Goal: Task Accomplishment & Management: Manage account settings

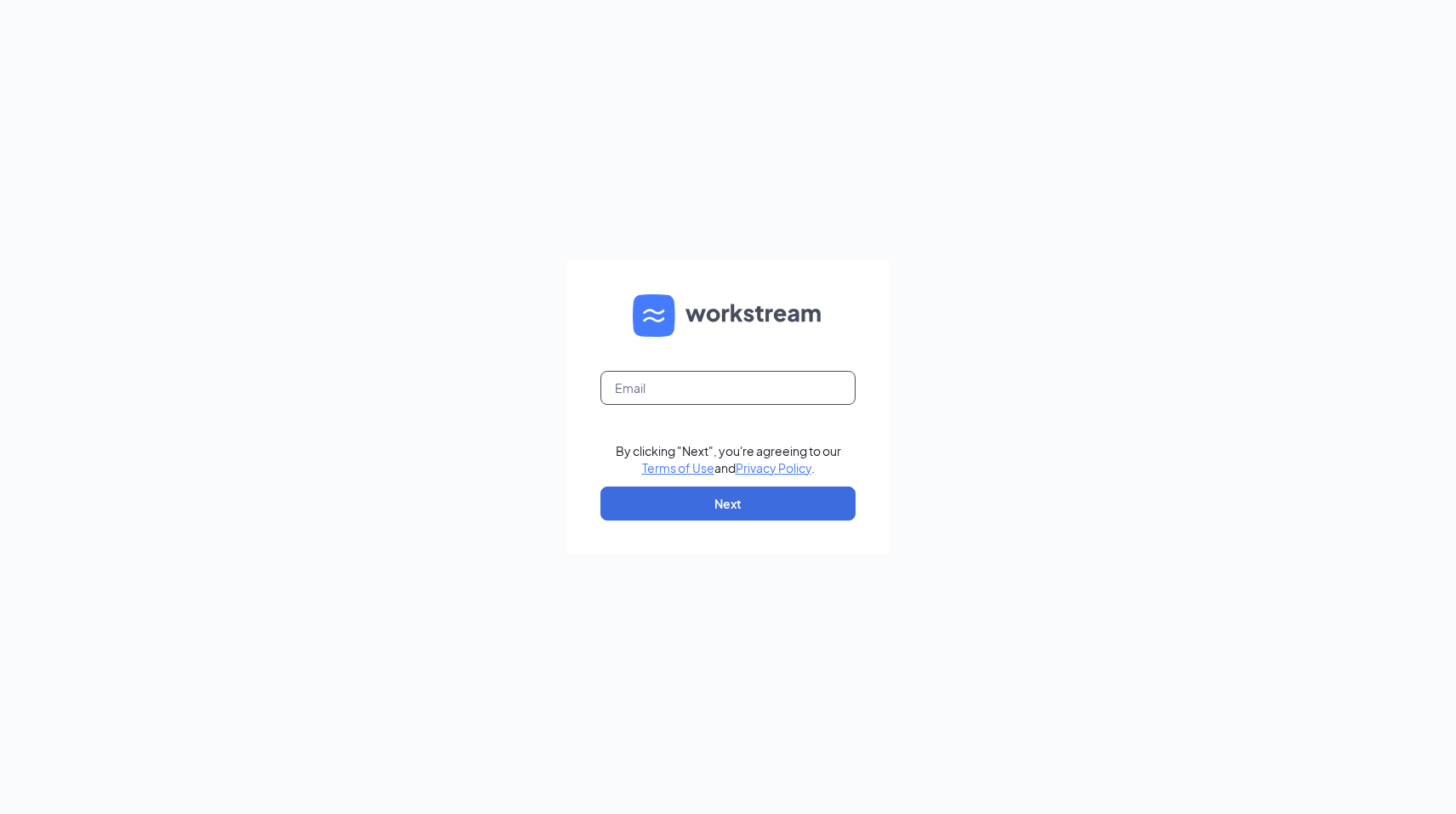
click at [707, 375] on input "text" at bounding box center [727, 388] width 255 height 34
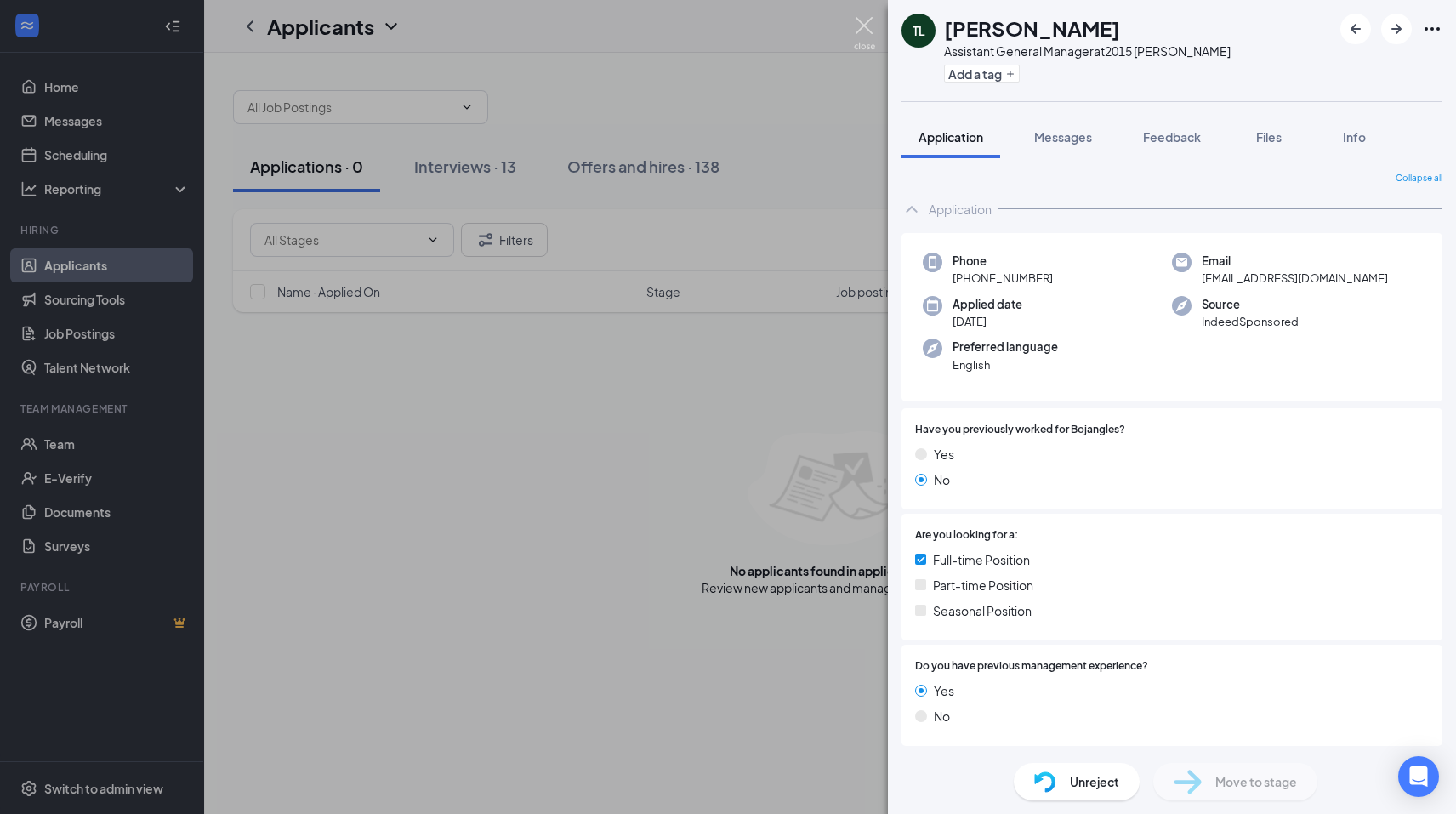
click at [855, 27] on img at bounding box center [865, 34] width 21 height 33
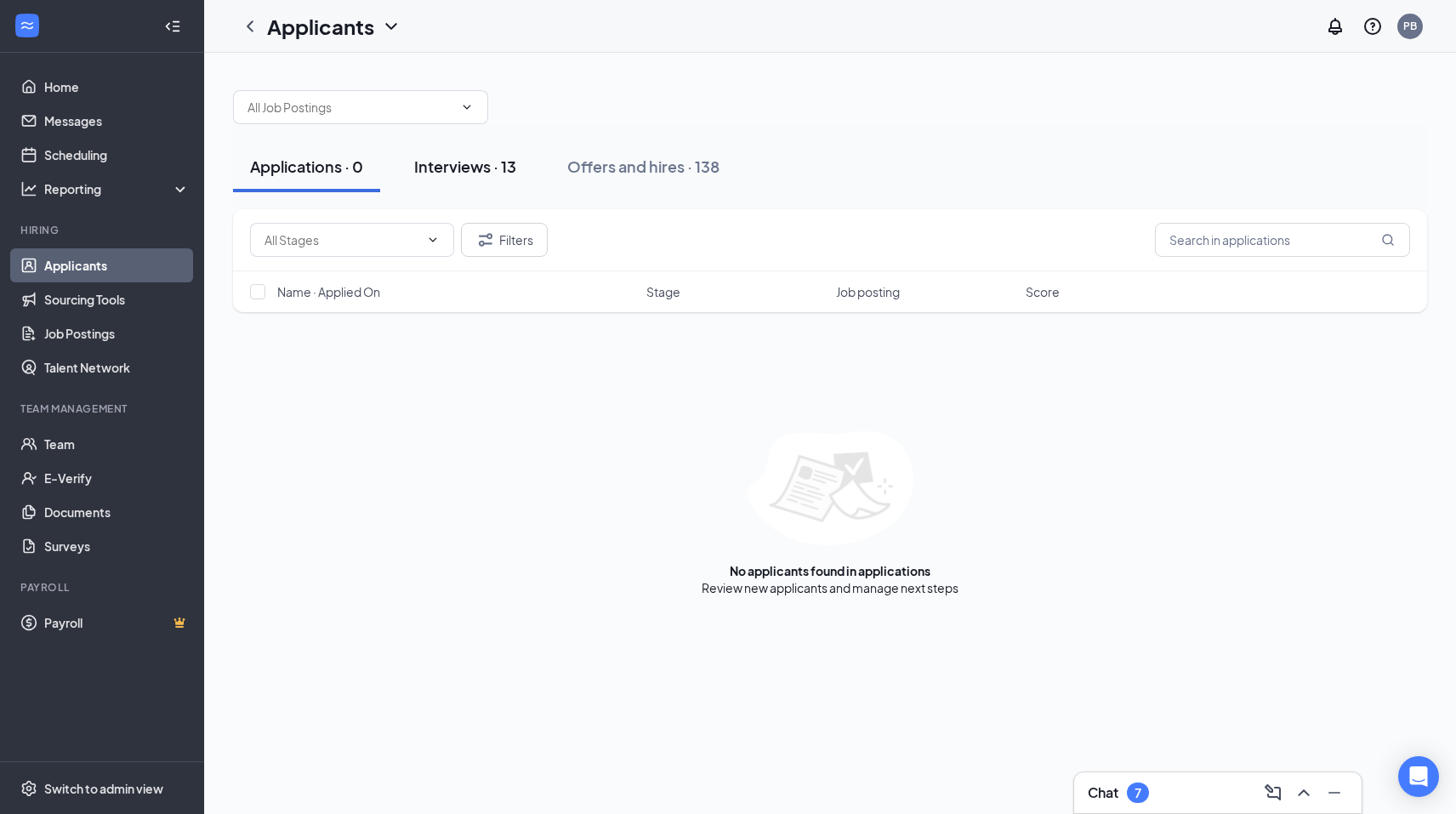
click at [465, 169] on div "Interviews · 13" at bounding box center [465, 166] width 102 height 21
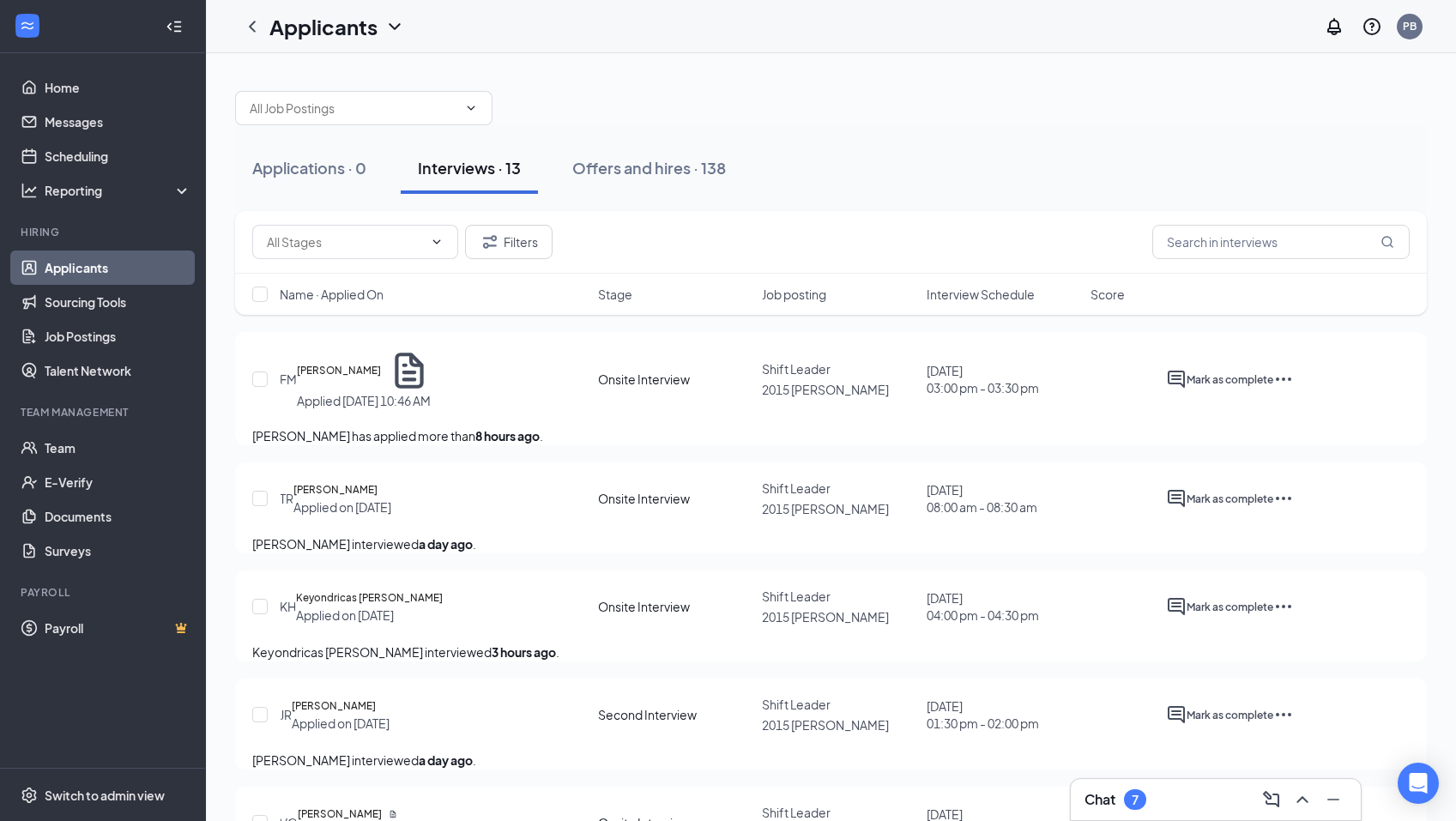
scroll to position [85, 0]
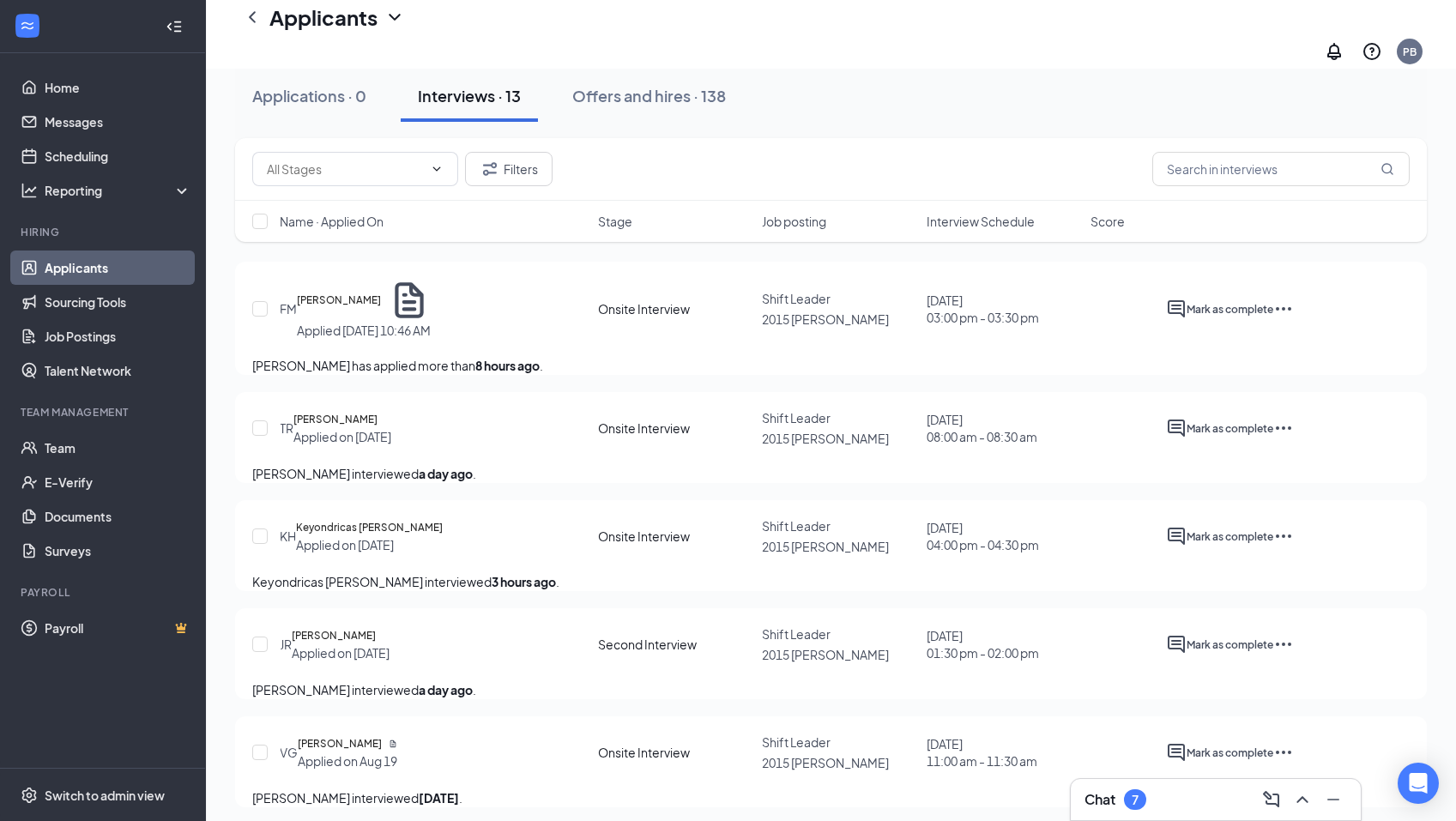
click at [1294, 541] on icon "Ellipses" at bounding box center [1282, 536] width 20 height 20
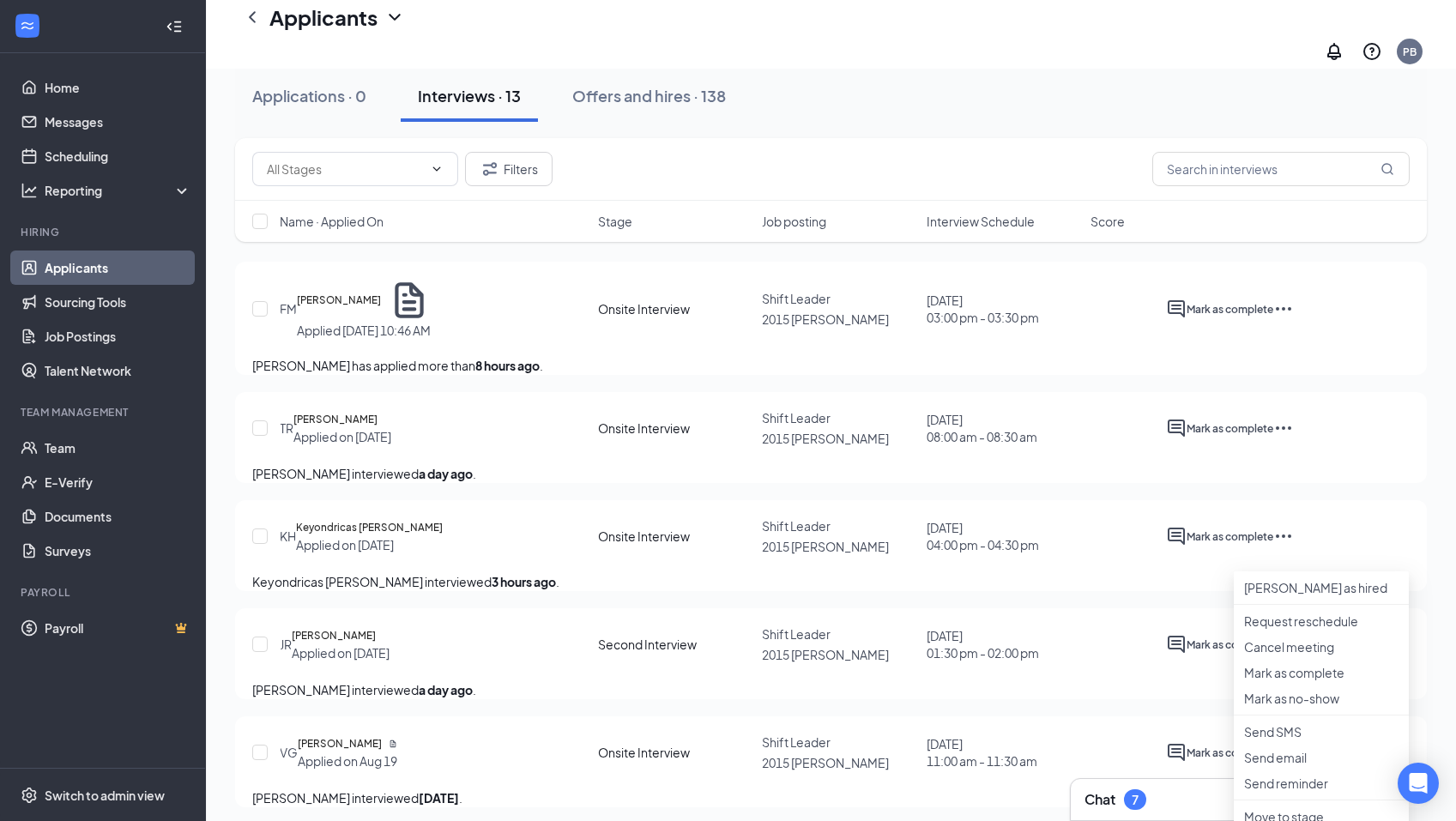
click at [1294, 541] on icon "Ellipses" at bounding box center [1282, 536] width 20 height 20
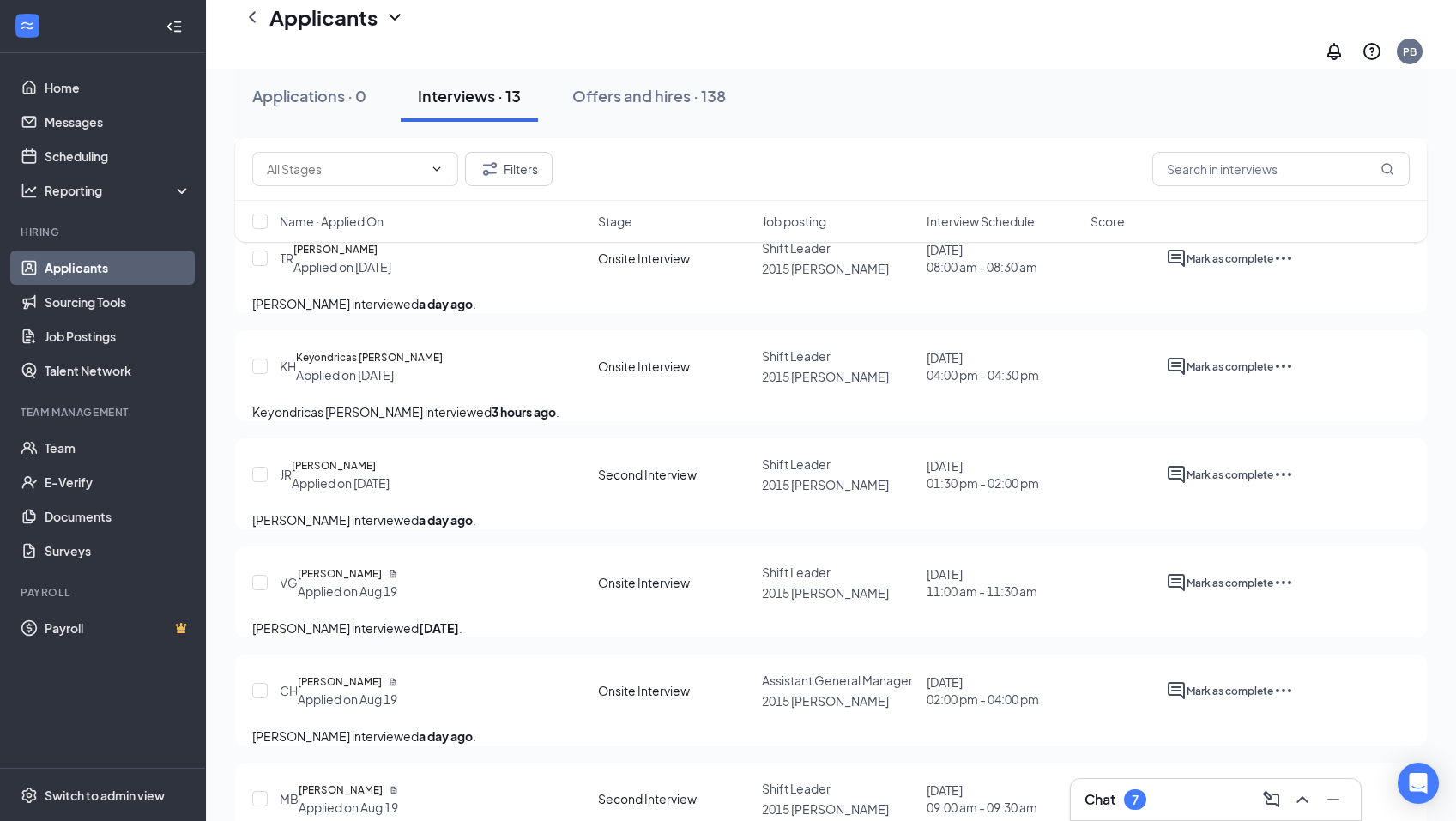
scroll to position [257, 0]
click at [1294, 483] on icon "Ellipses" at bounding box center [1282, 473] width 20 height 20
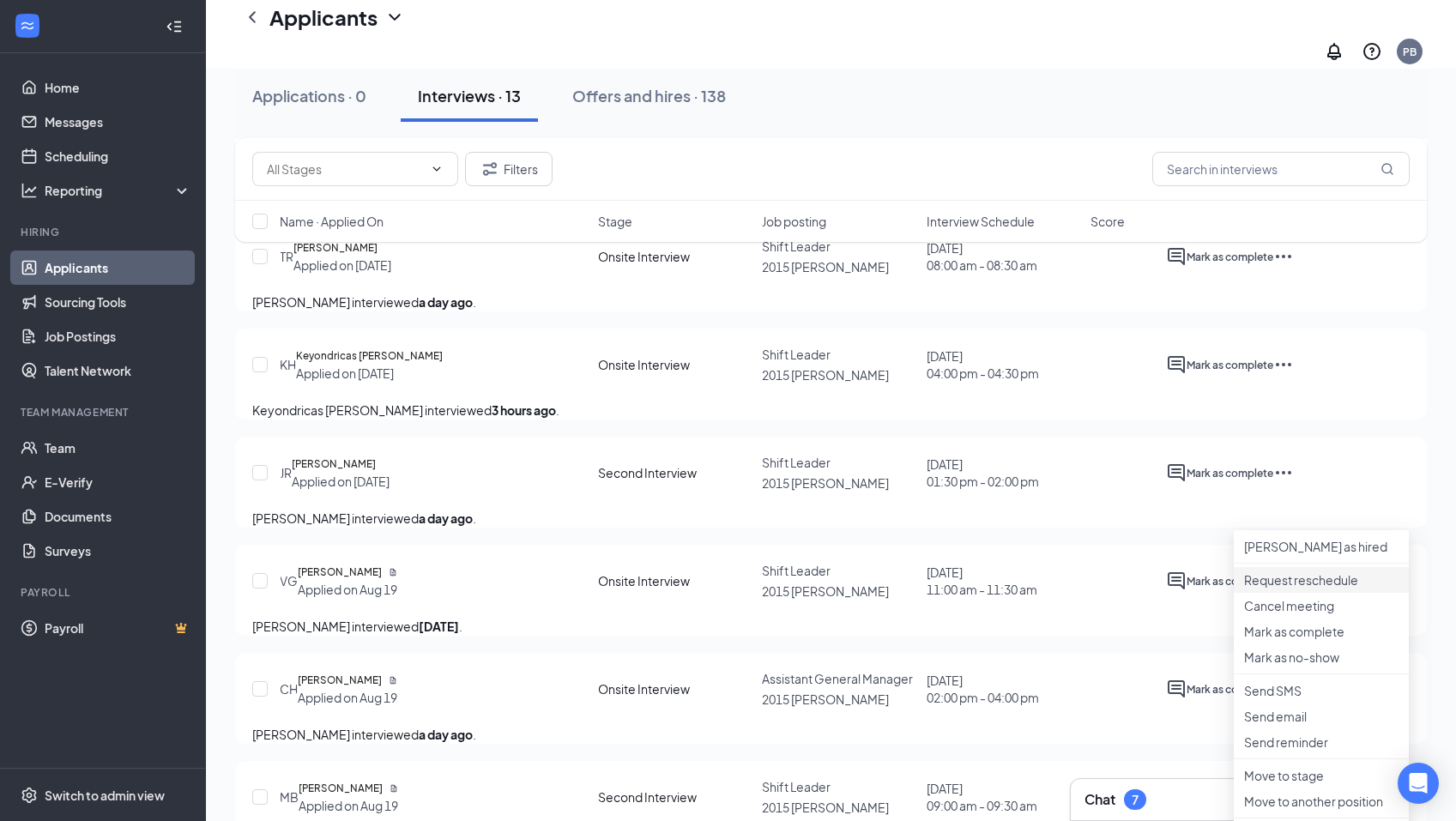
click at [1306, 582] on p "Request reschedule" at bounding box center [1320, 580] width 154 height 17
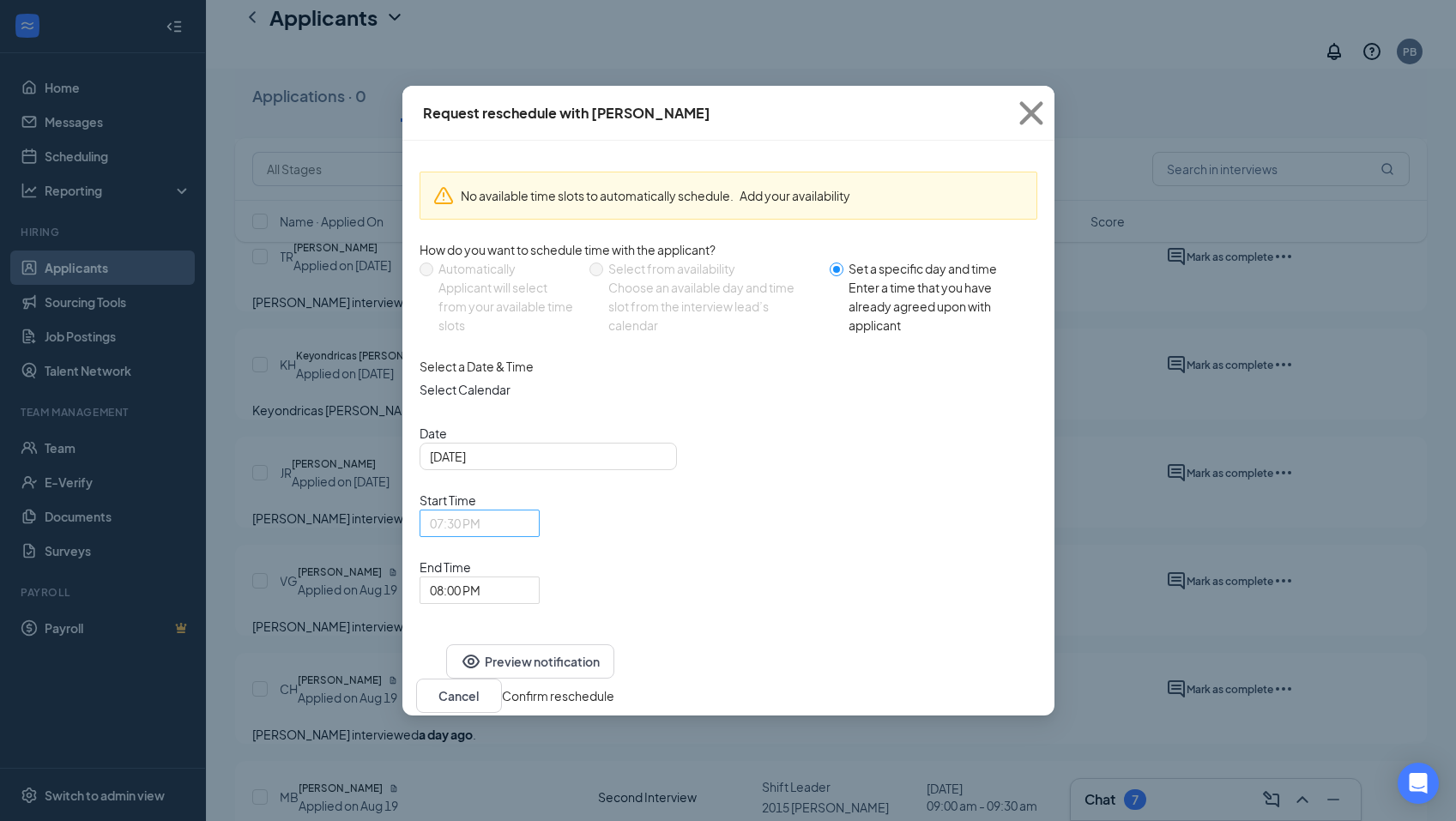
click at [514, 510] on span "07:30 PM" at bounding box center [471, 534] width 84 height 47
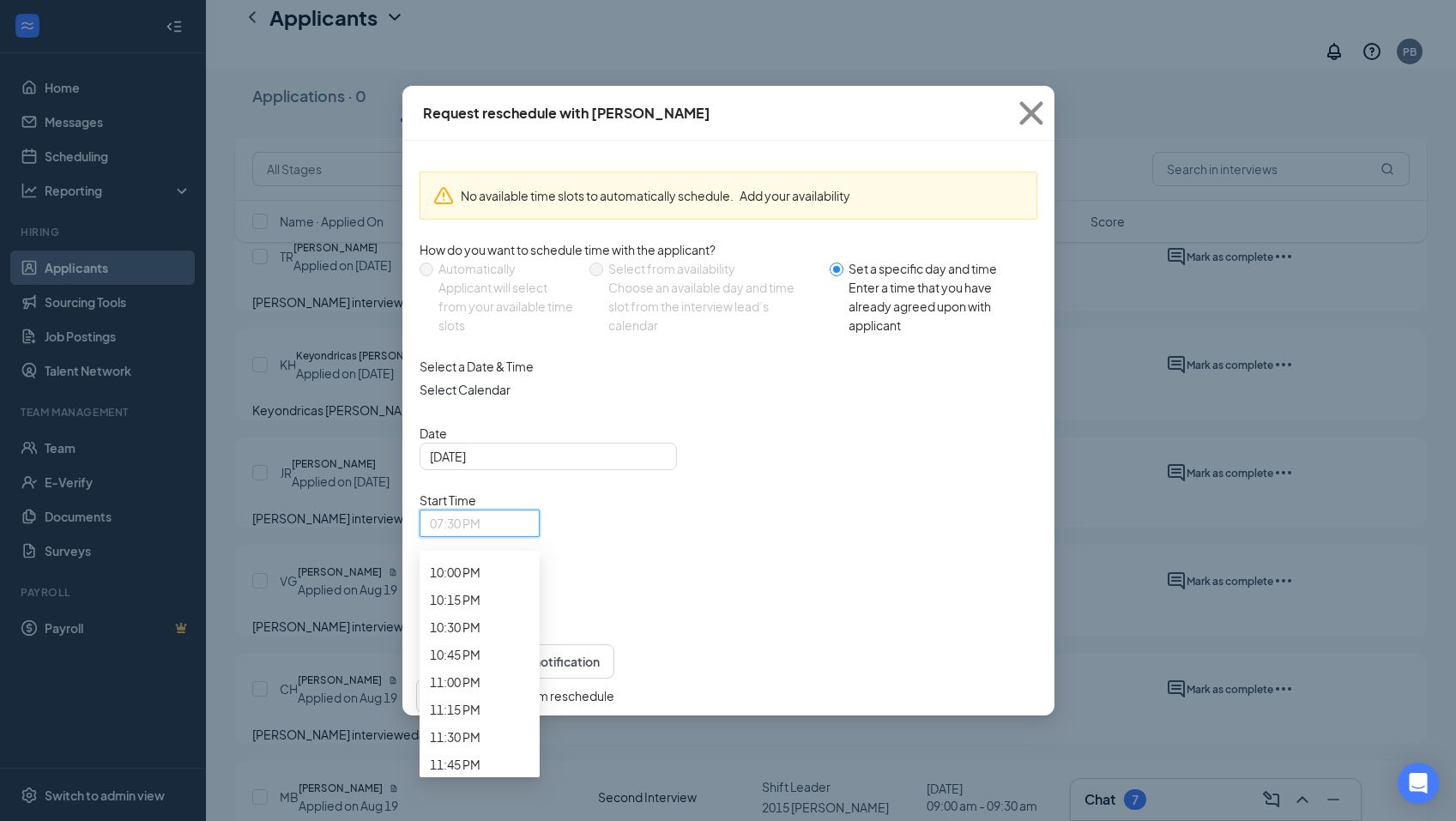
scroll to position [2557, 0]
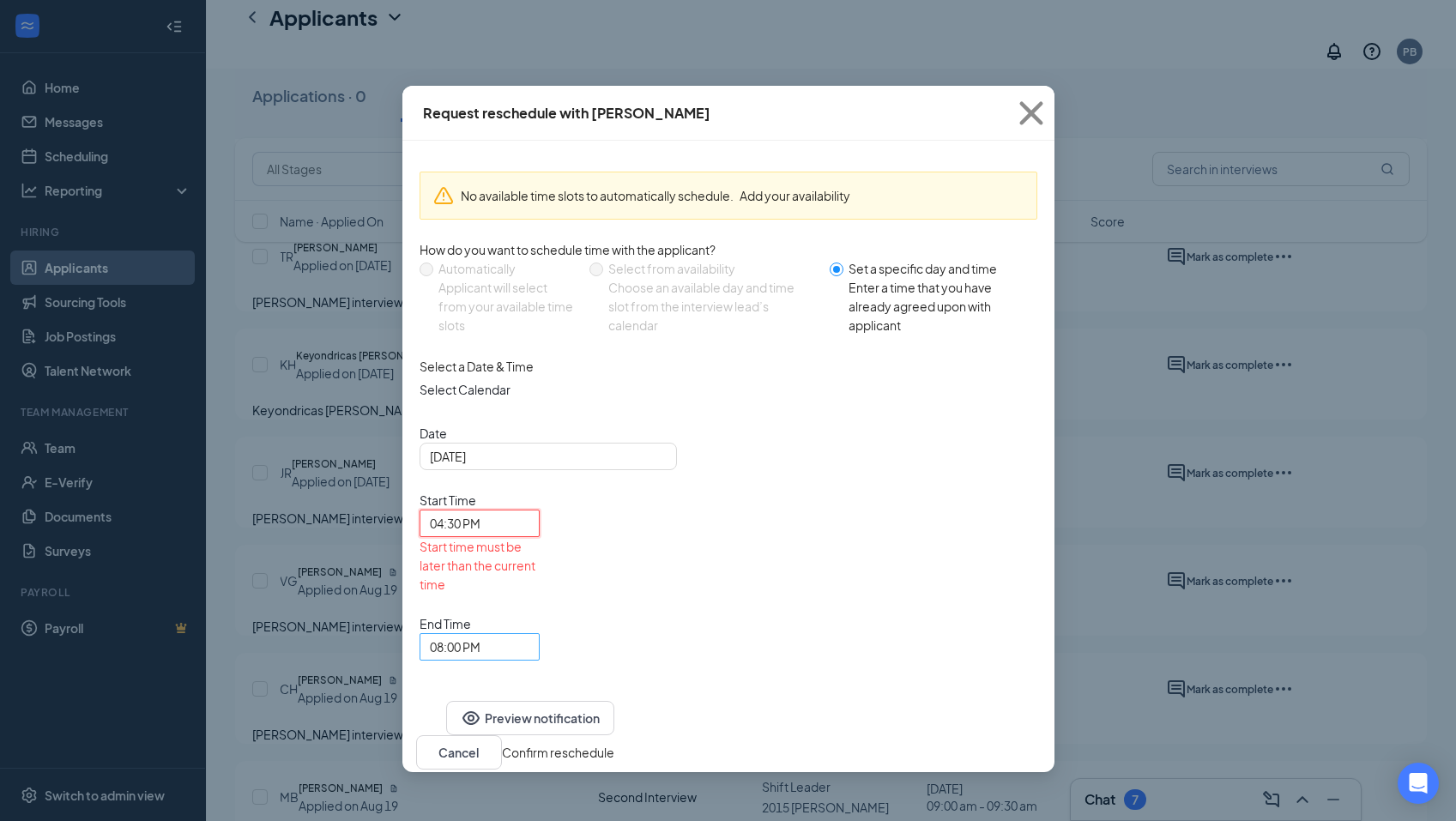
click at [514, 635] on span "08:00 PM" at bounding box center [471, 658] width 84 height 47
click at [480, 131] on span "05:00 PM" at bounding box center [455, 121] width 50 height 18
click at [667, 471] on div "[DATE]" at bounding box center [547, 456] width 257 height 27
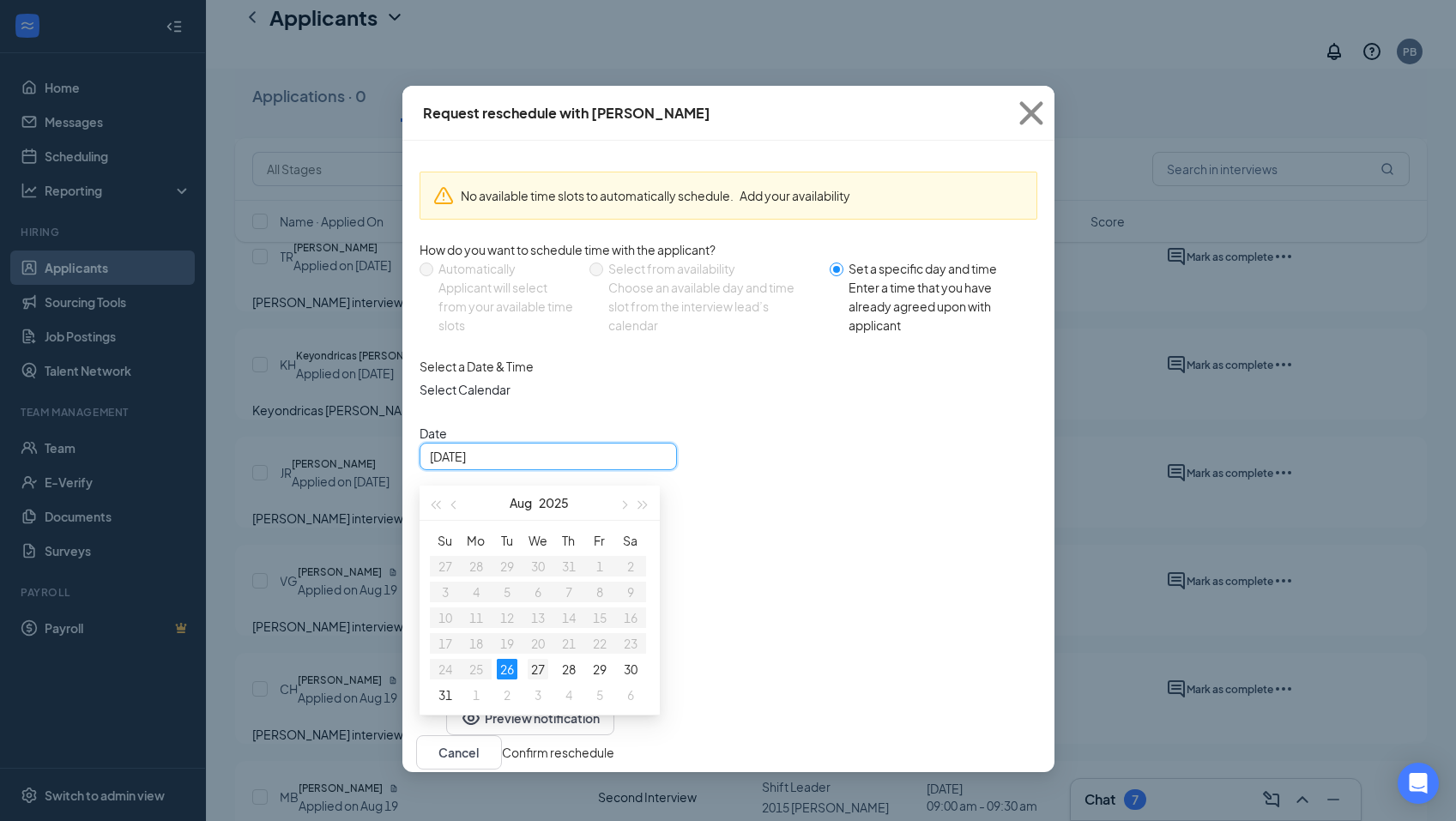
type input "[DATE]"
click at [545, 679] on div "27" at bounding box center [537, 669] width 20 height 20
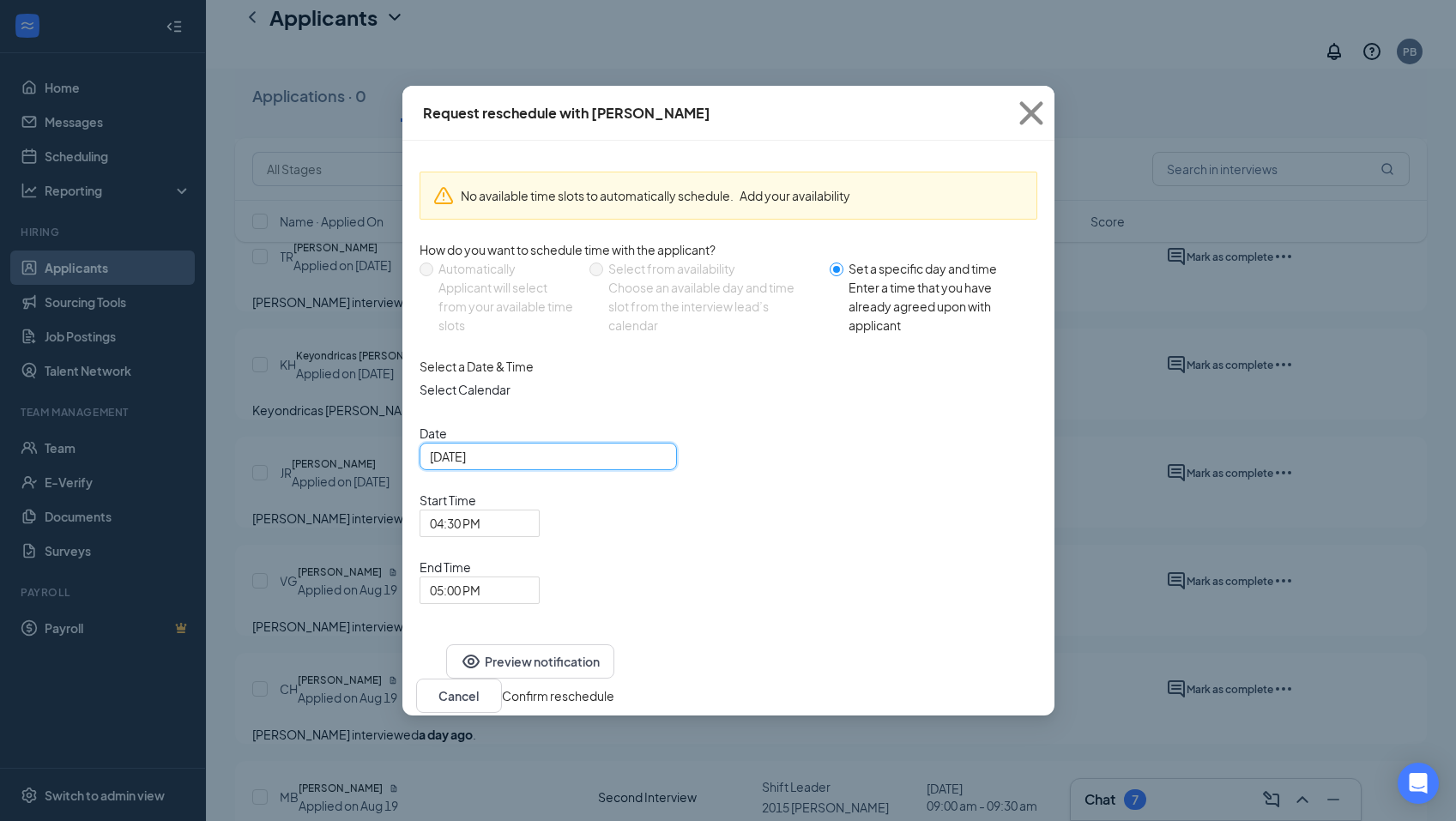
click at [614, 686] on button "Confirm reschedule" at bounding box center [558, 695] width 113 height 18
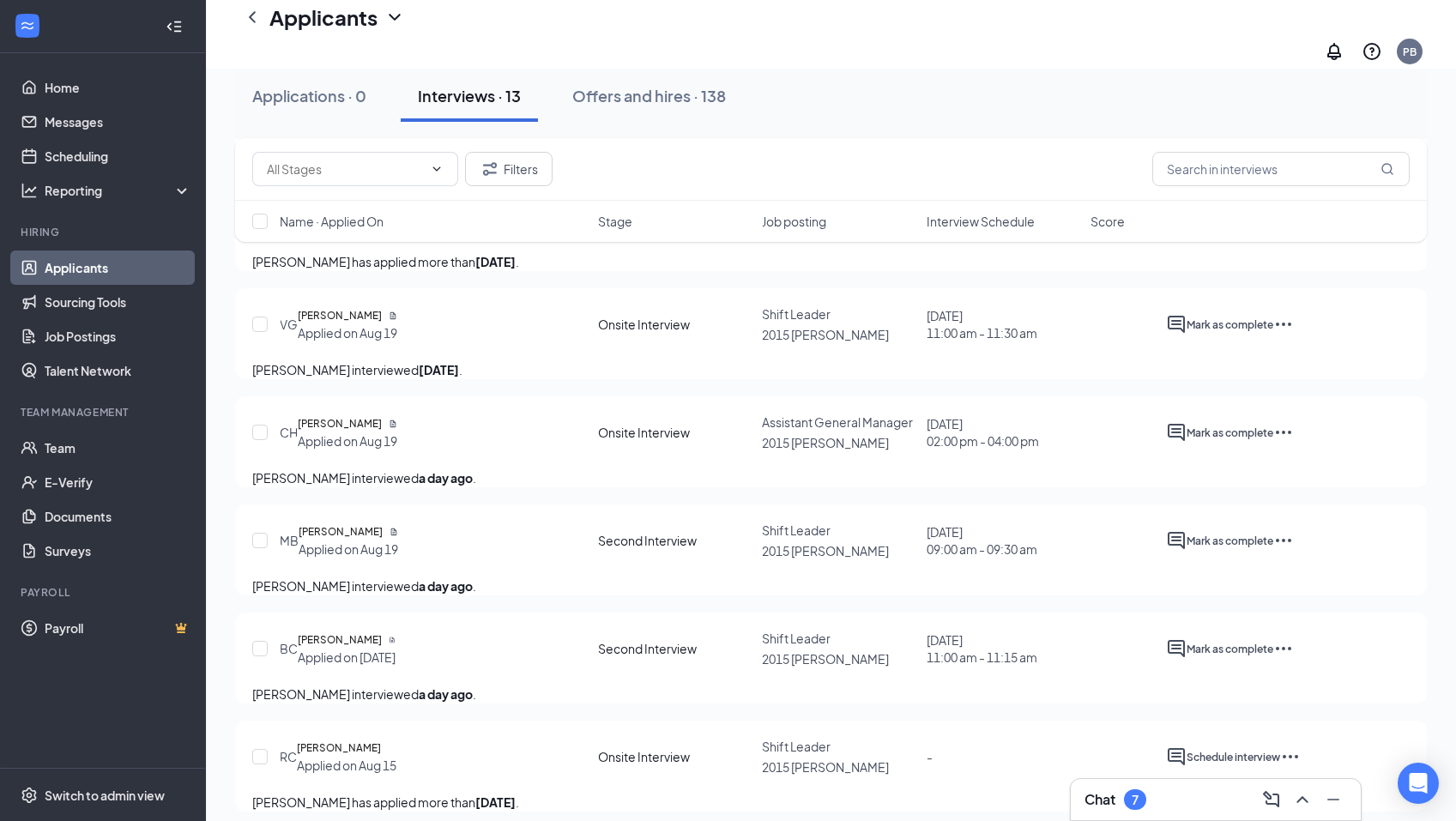
scroll to position [515, 0]
click at [587, 93] on div "Offers and hires · 138" at bounding box center [649, 96] width 153 height 21
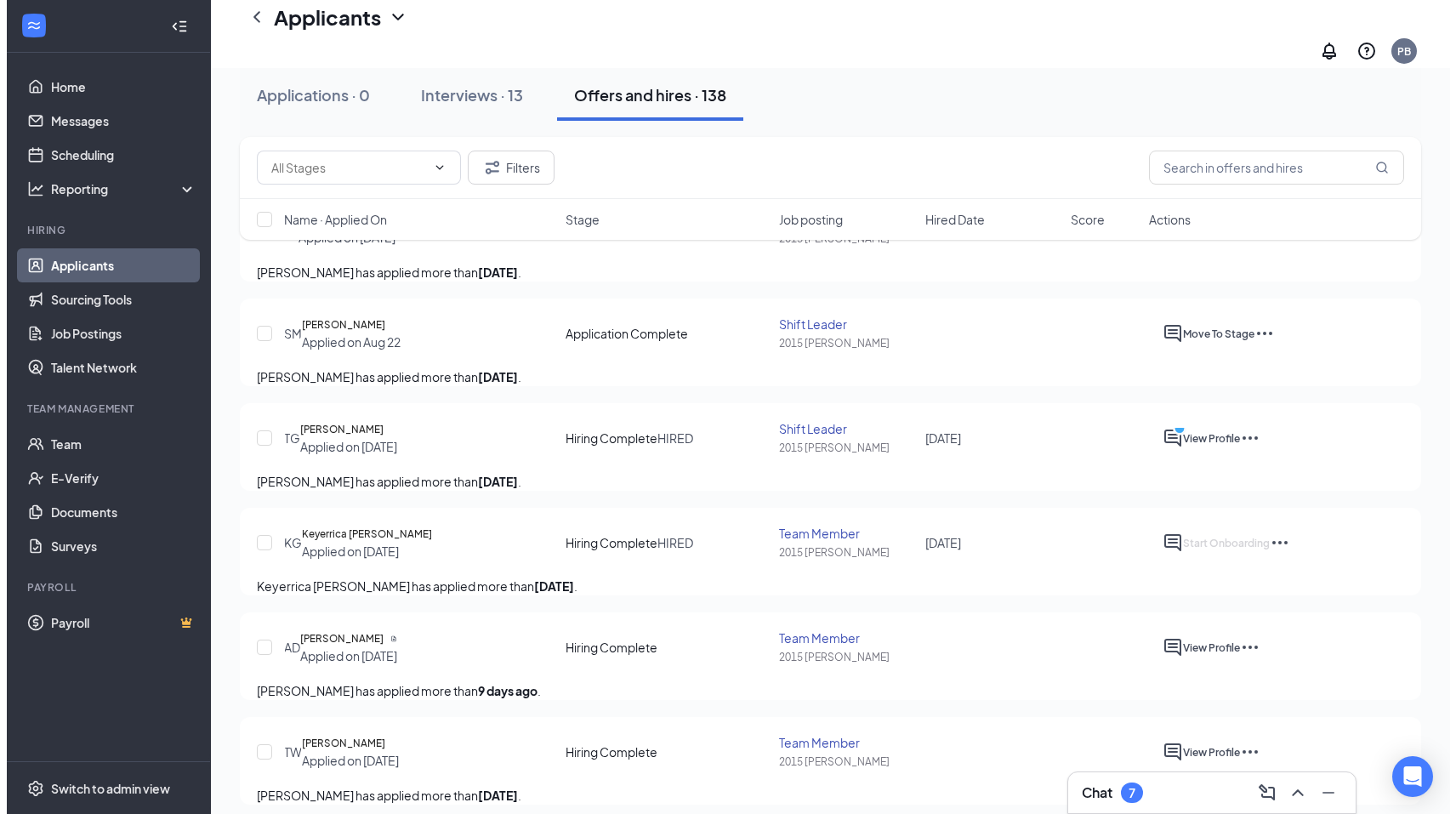
scroll to position [170, 0]
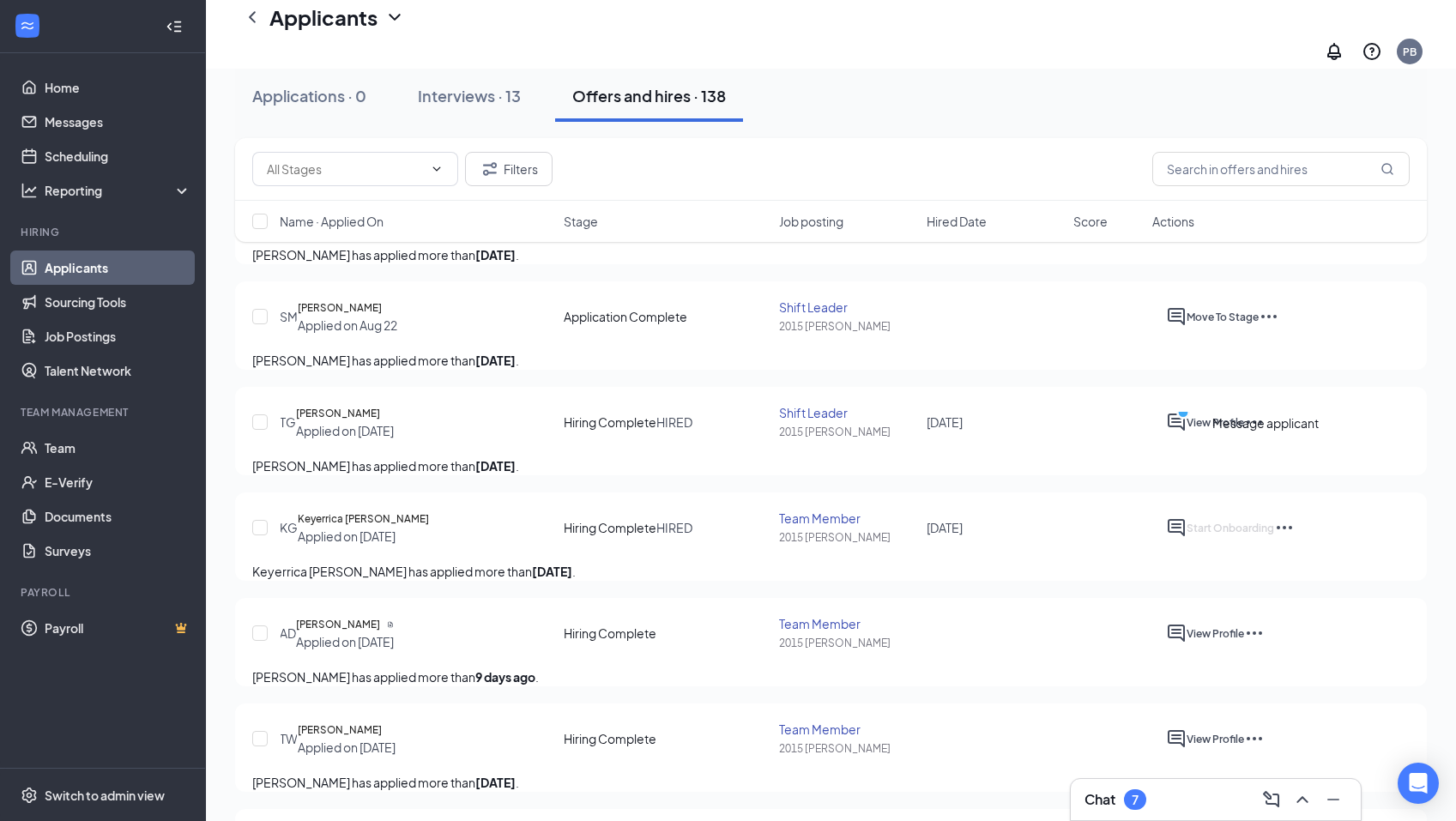
click at [1186, 433] on icon "ActiveChat" at bounding box center [1176, 421] width 20 height 20
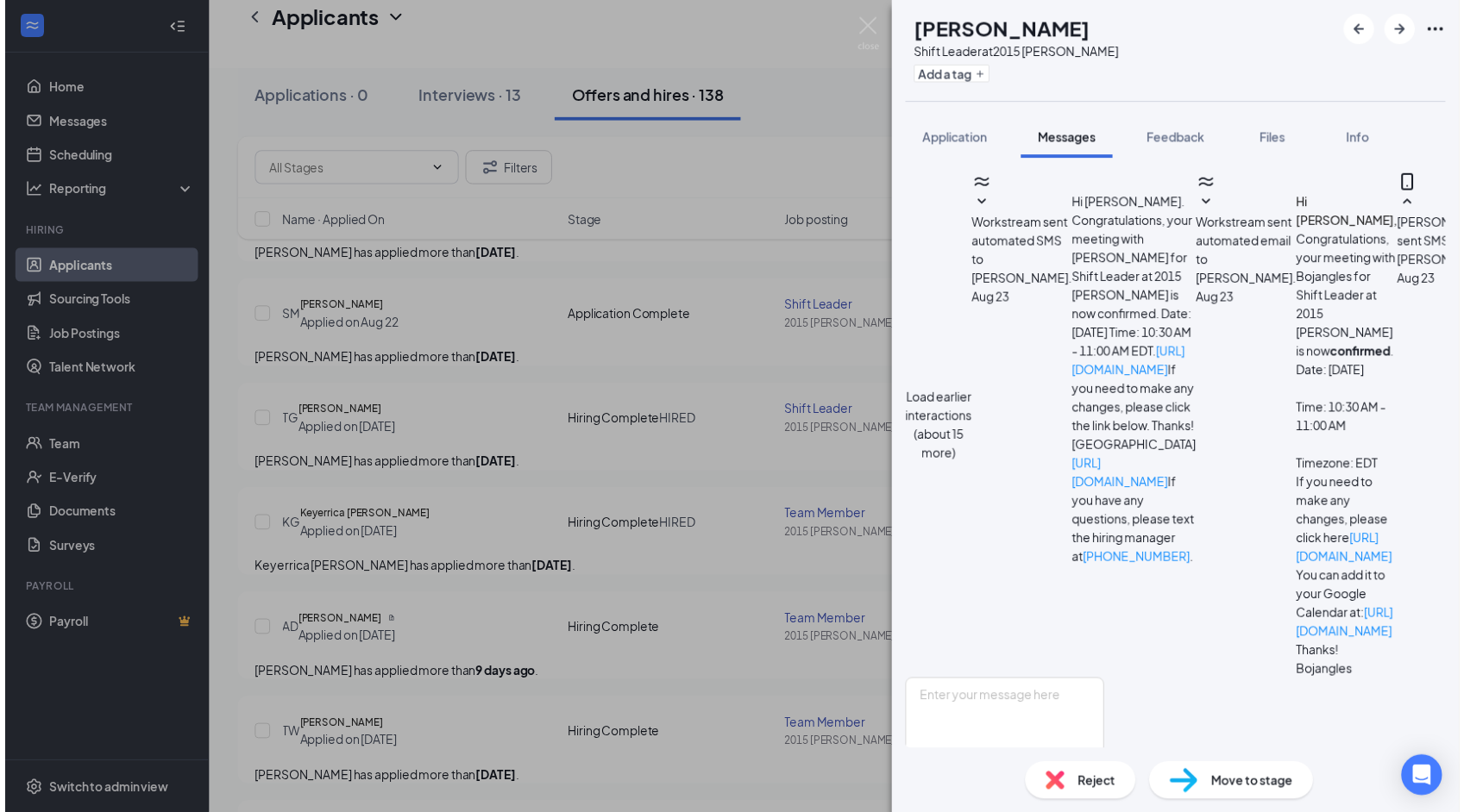
scroll to position [478, 0]
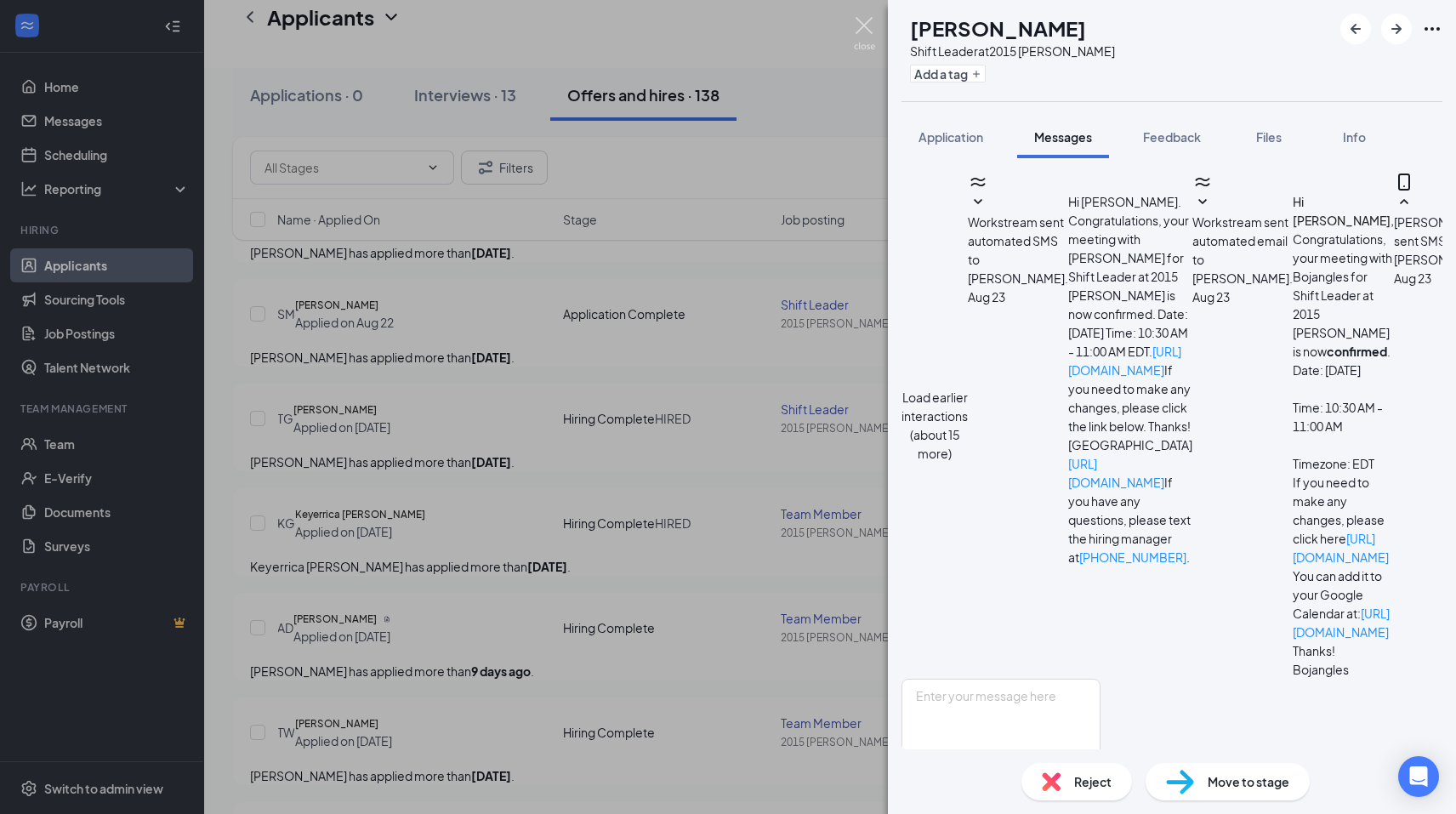
click at [863, 32] on img at bounding box center [865, 34] width 21 height 33
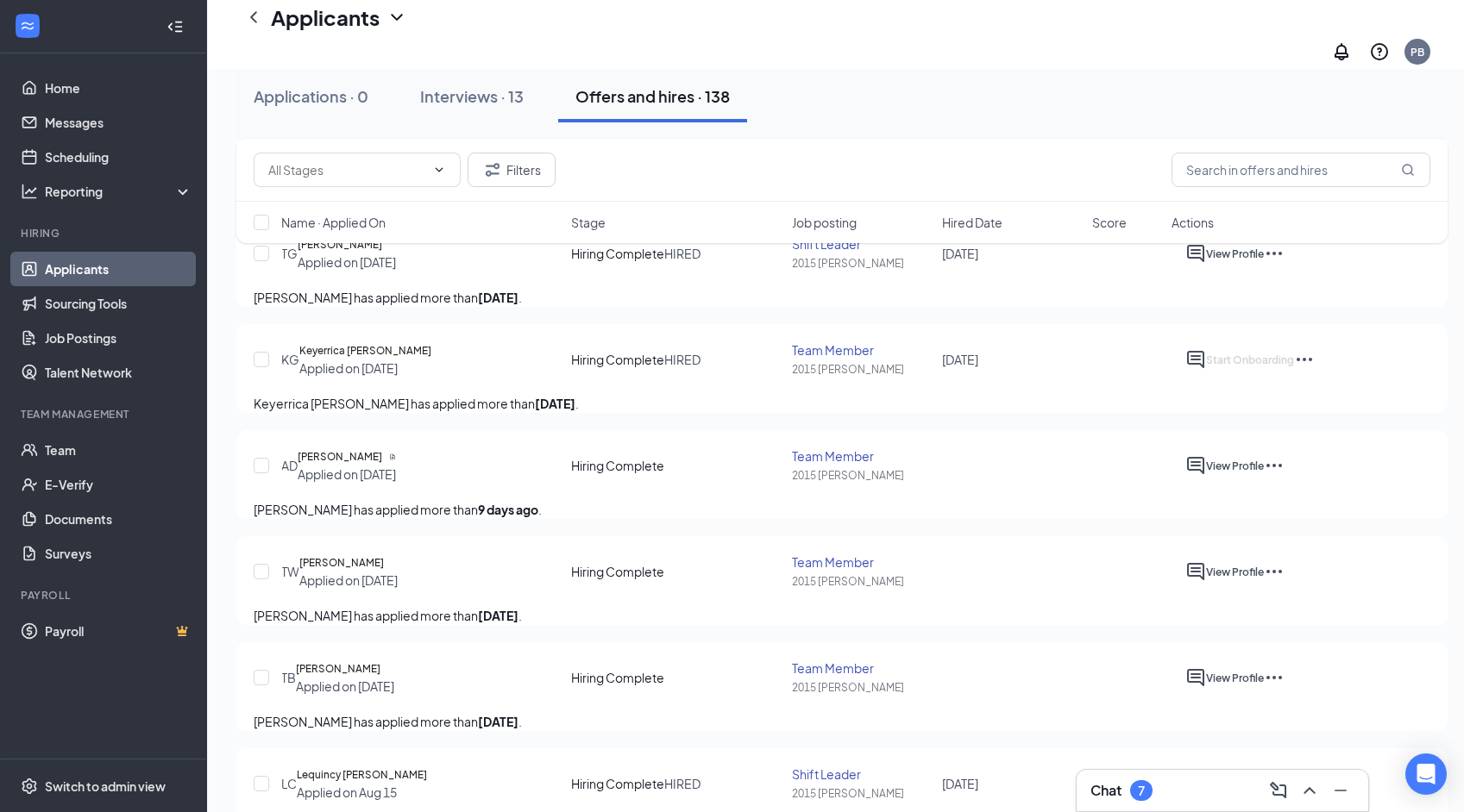
scroll to position [431, 0]
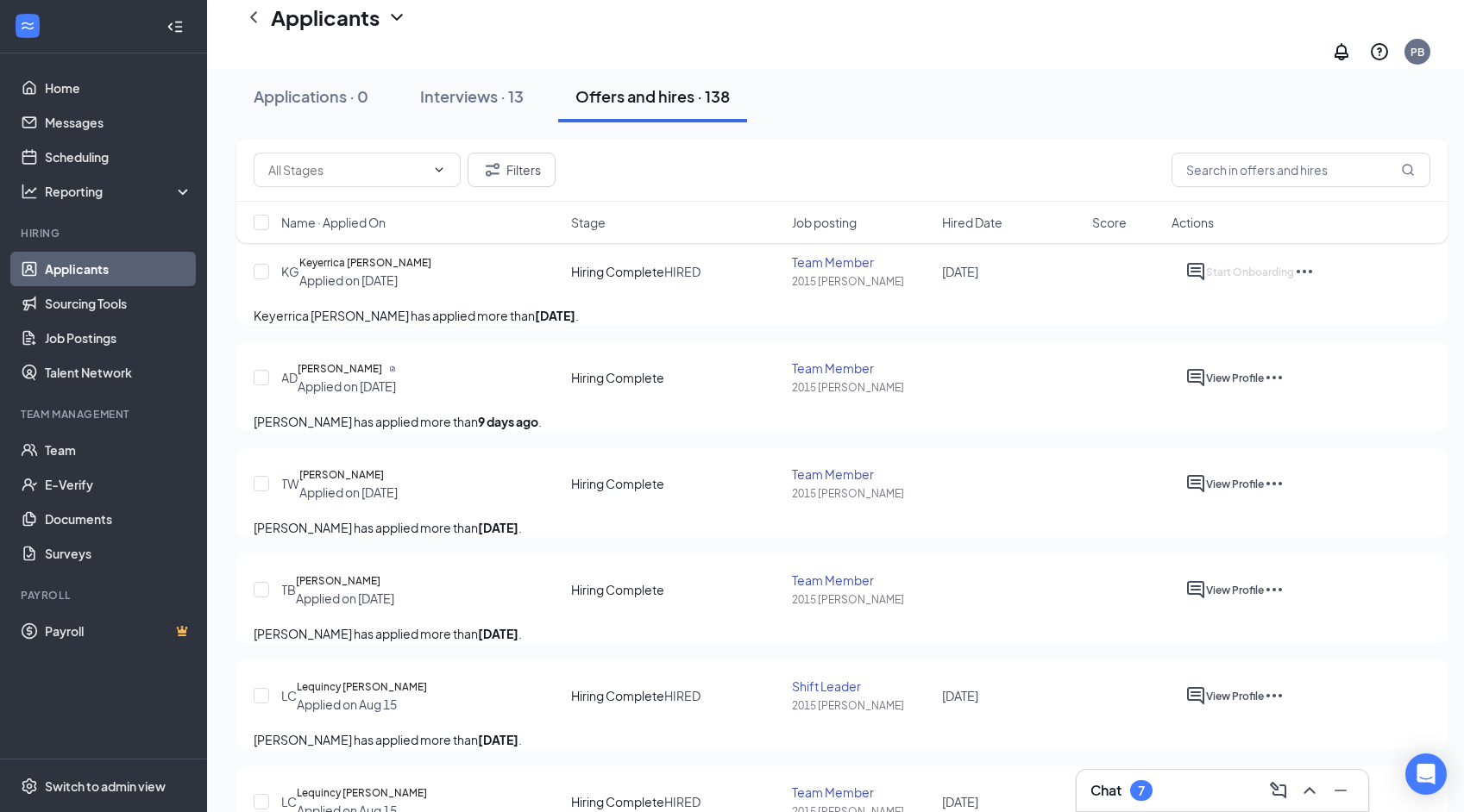
click at [1285, 494] on icon "Ellipses" at bounding box center [1274, 483] width 20 height 20
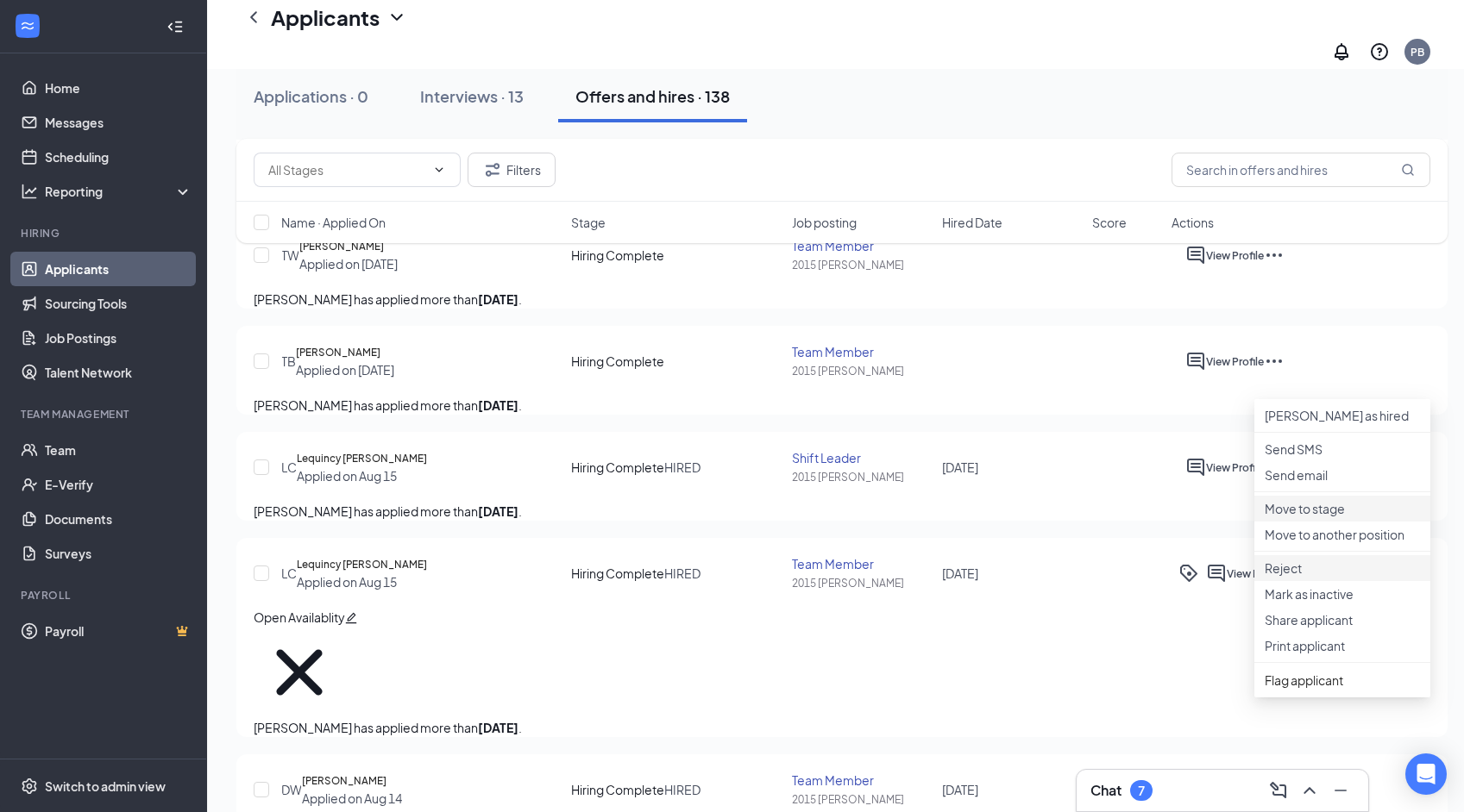
scroll to position [689, 0]
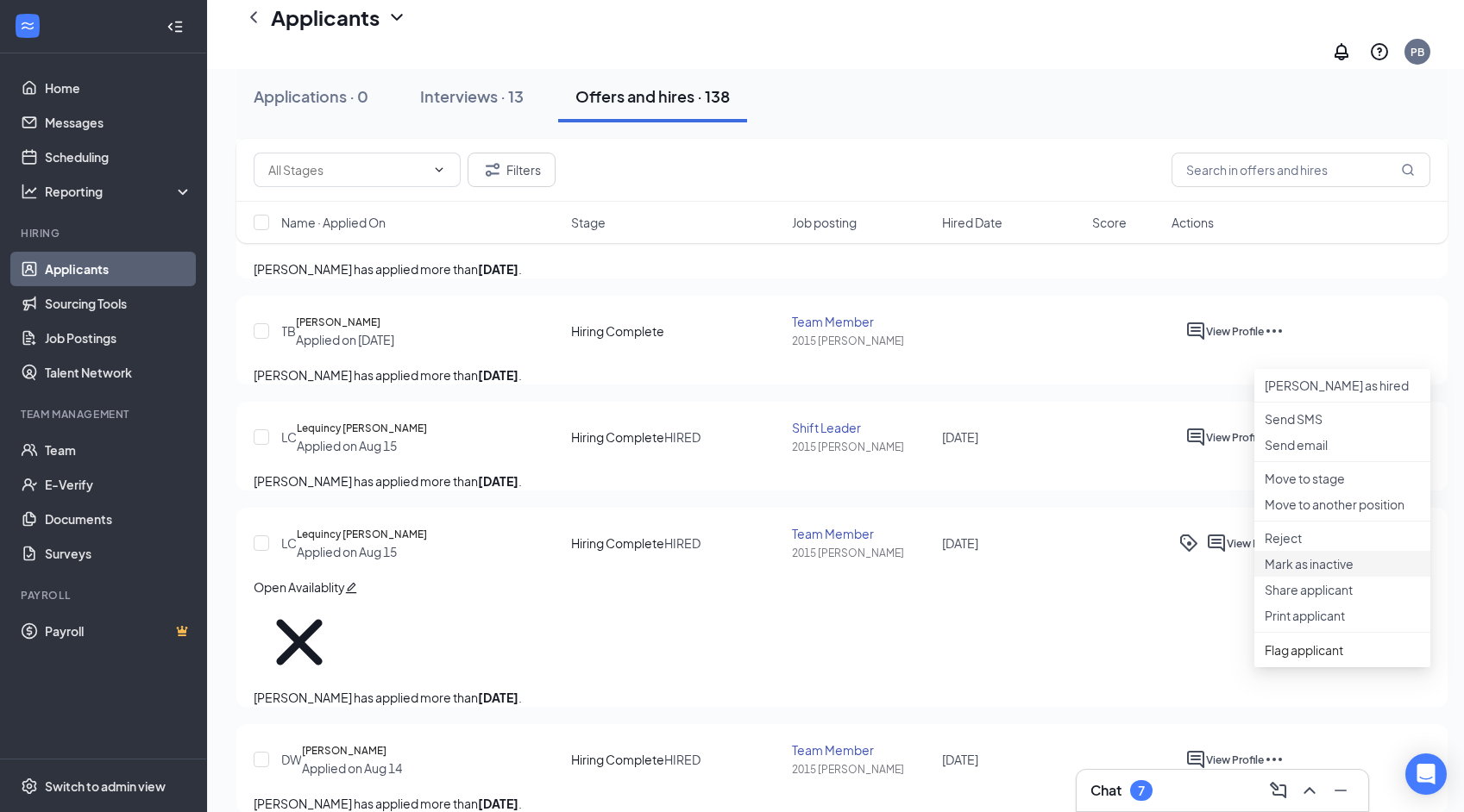
click at [1369, 572] on p "Mark as inactive" at bounding box center [1341, 564] width 155 height 18
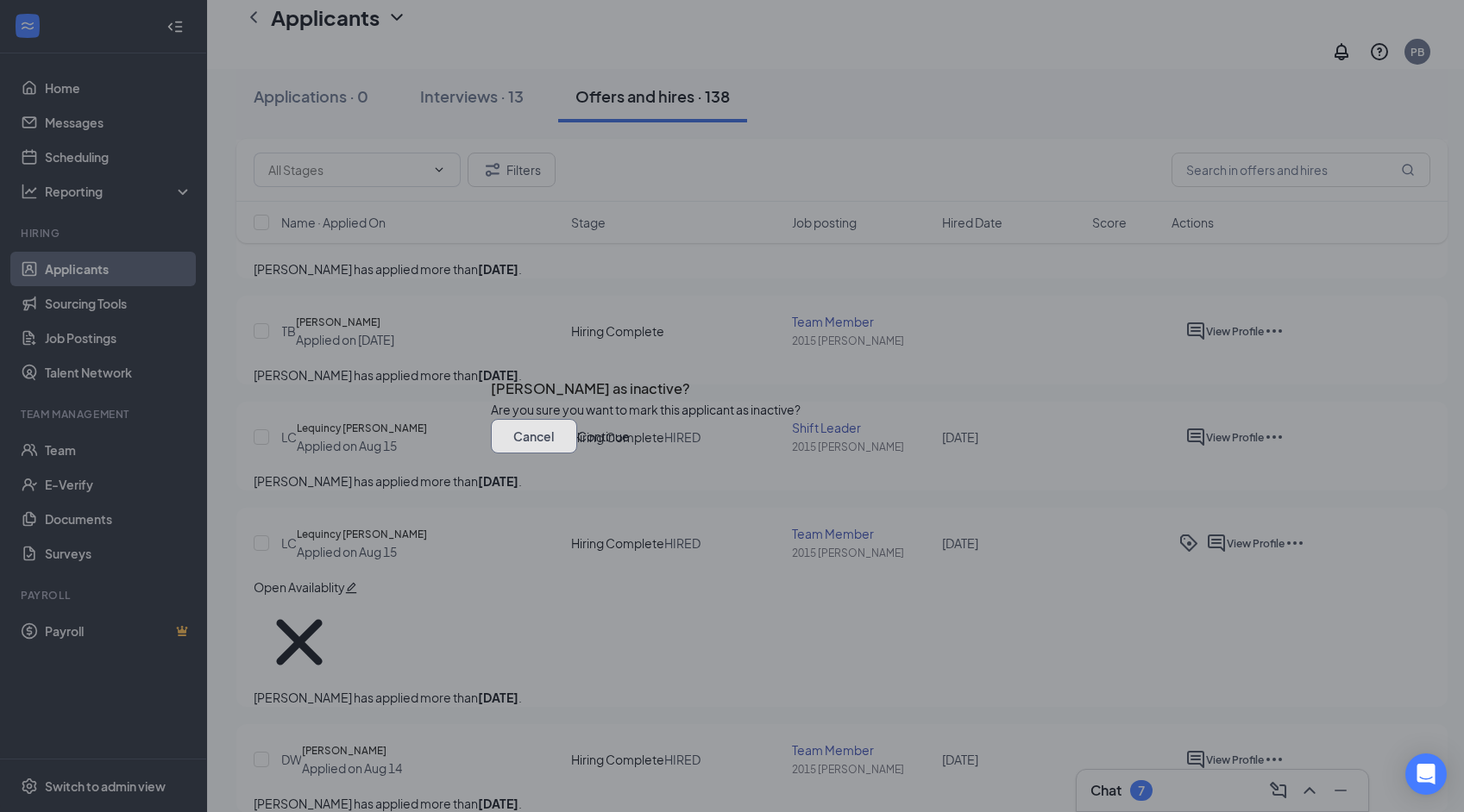
click at [577, 453] on button "Cancel" at bounding box center [534, 436] width 86 height 34
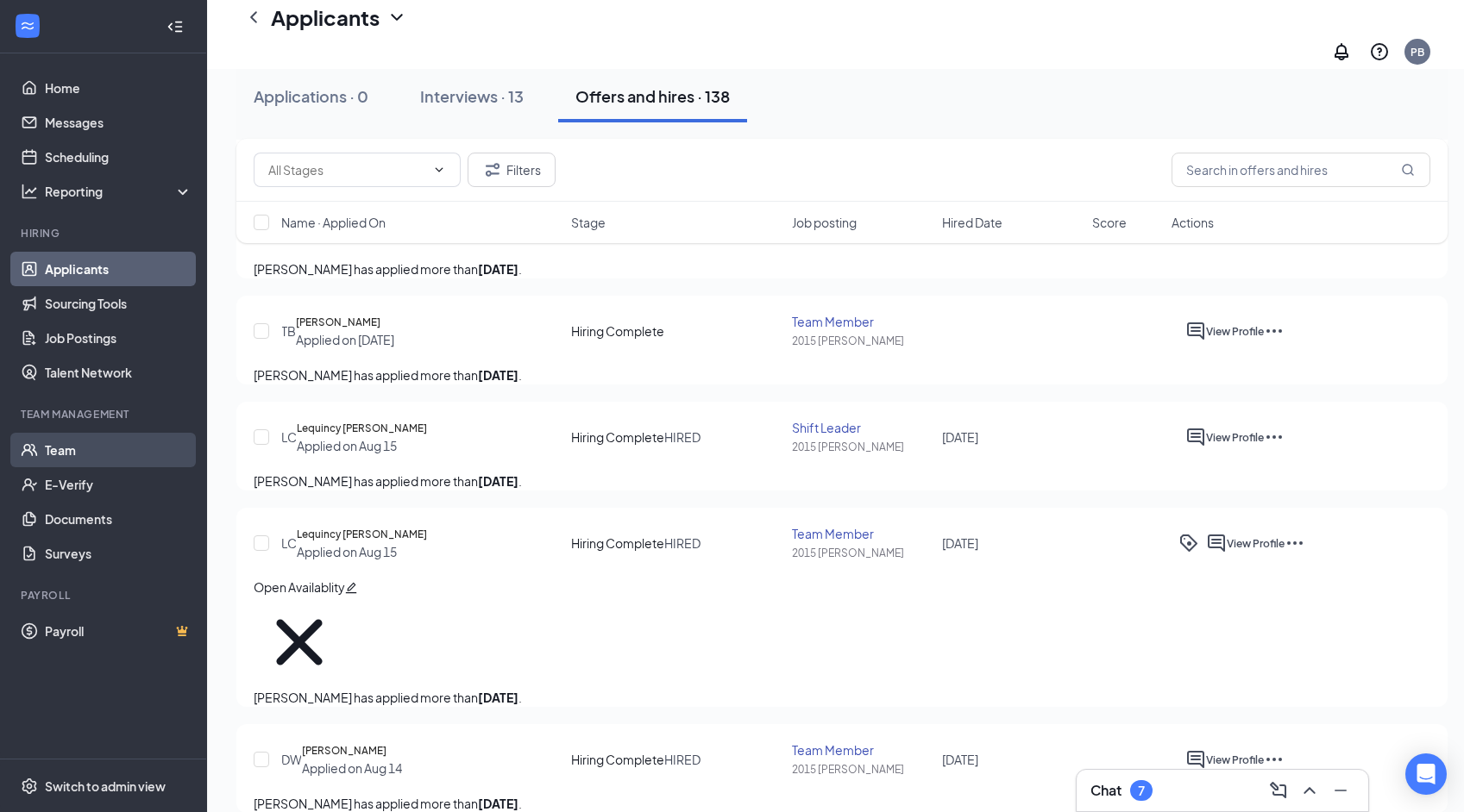
click at [63, 443] on link "Team" at bounding box center [118, 449] width 147 height 34
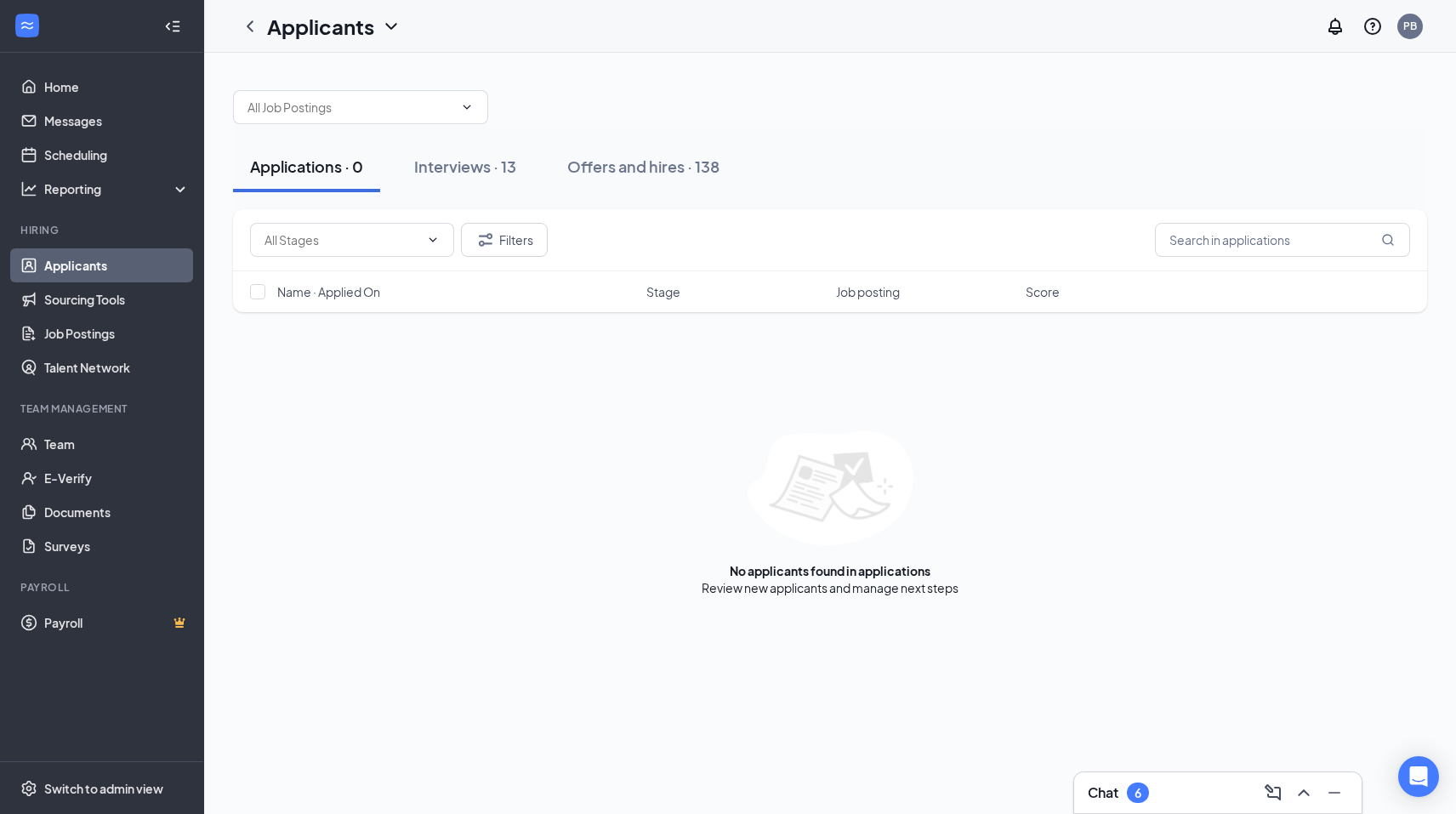
click at [70, 254] on link "Applicants" at bounding box center [116, 265] width 145 height 34
click at [645, 177] on button "Offers and hires · 138" at bounding box center [643, 166] width 187 height 51
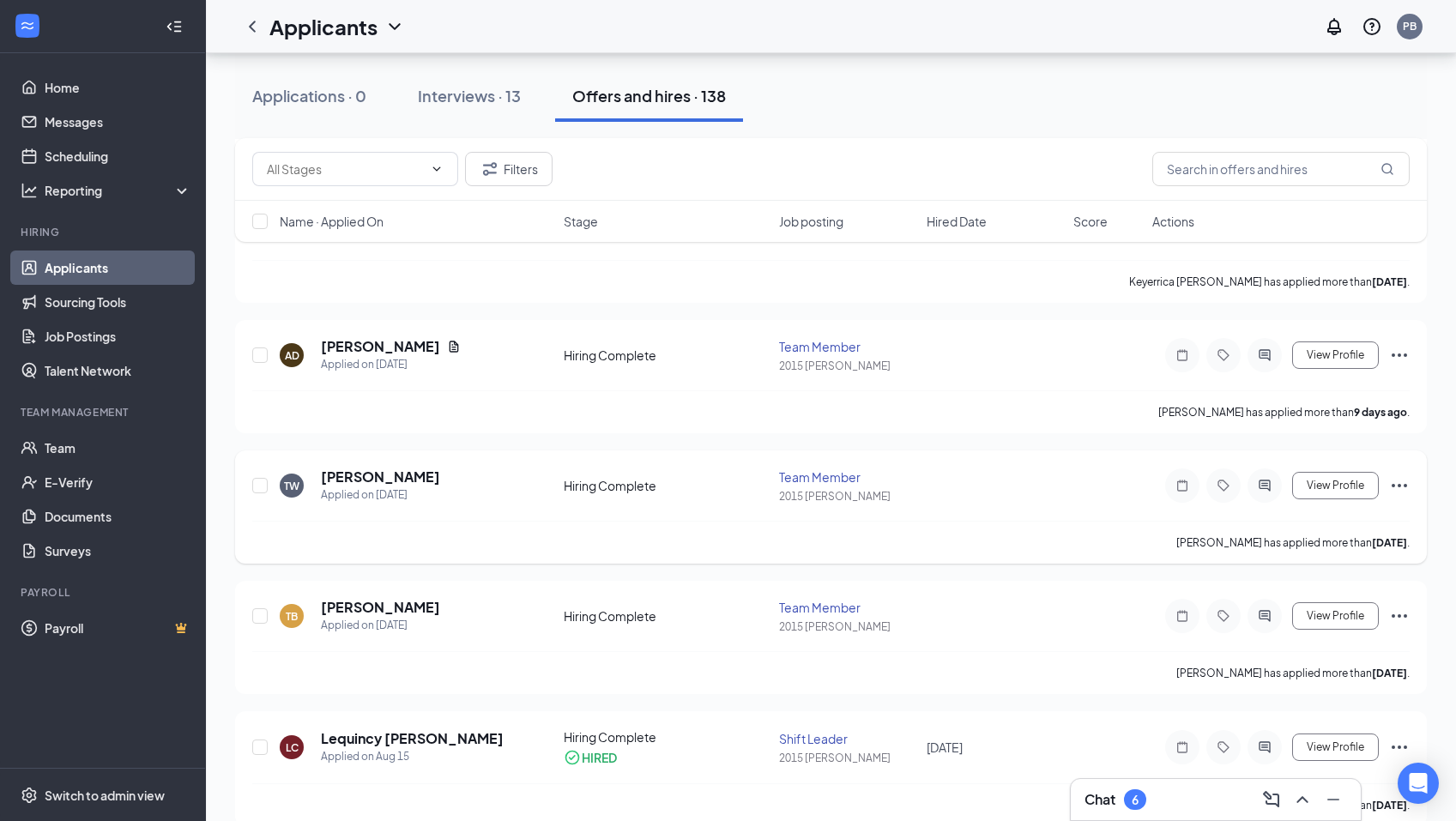
scroll to position [515, 0]
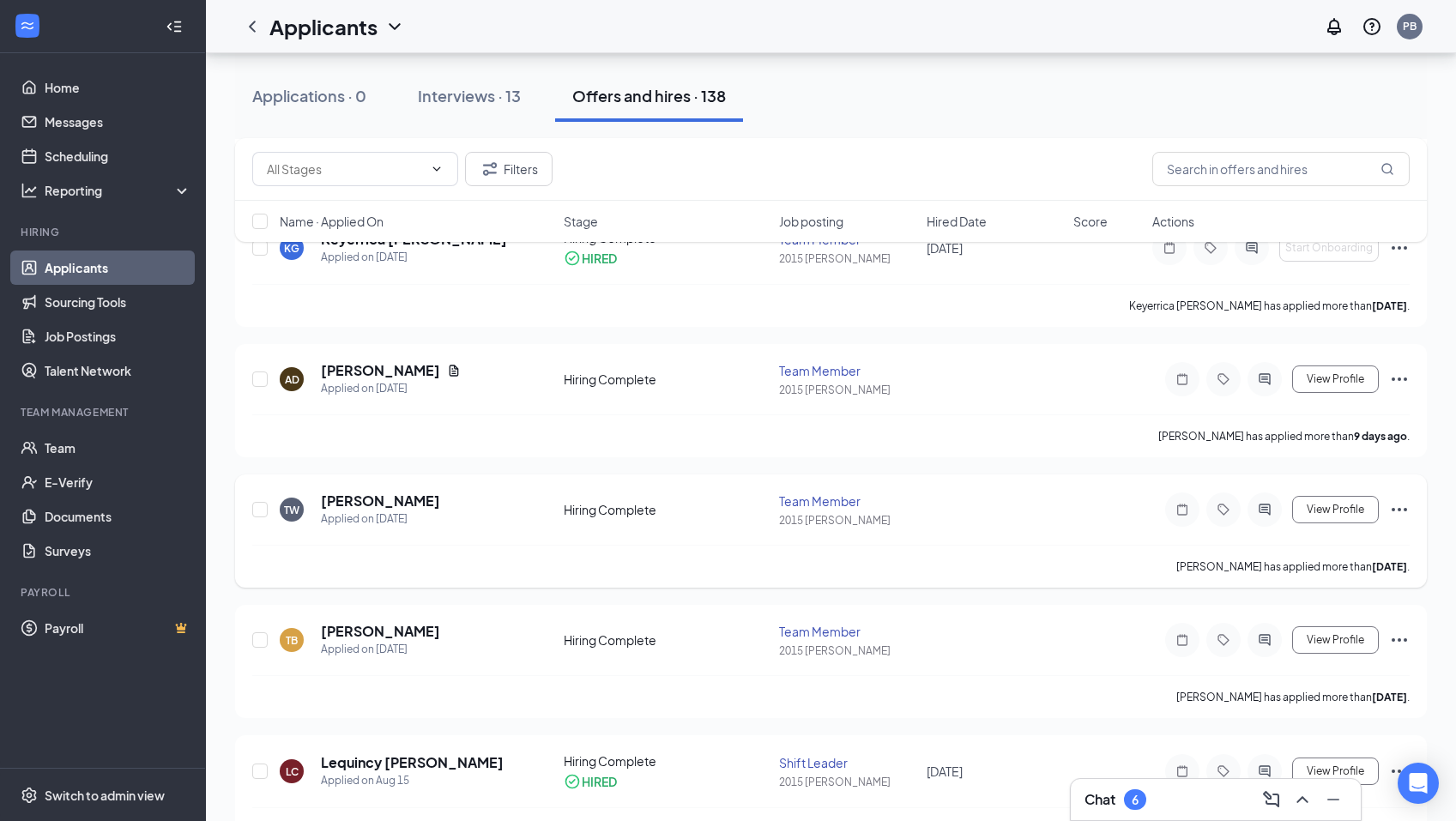
click at [1410, 509] on div "TW tydarius wilson Applied on Aug 16 Hiring Complete Team Member 2015 Hull Rd V…" at bounding box center [830, 531] width 1191 height 114
click at [1407, 509] on icon "Ellipses" at bounding box center [1399, 509] width 20 height 20
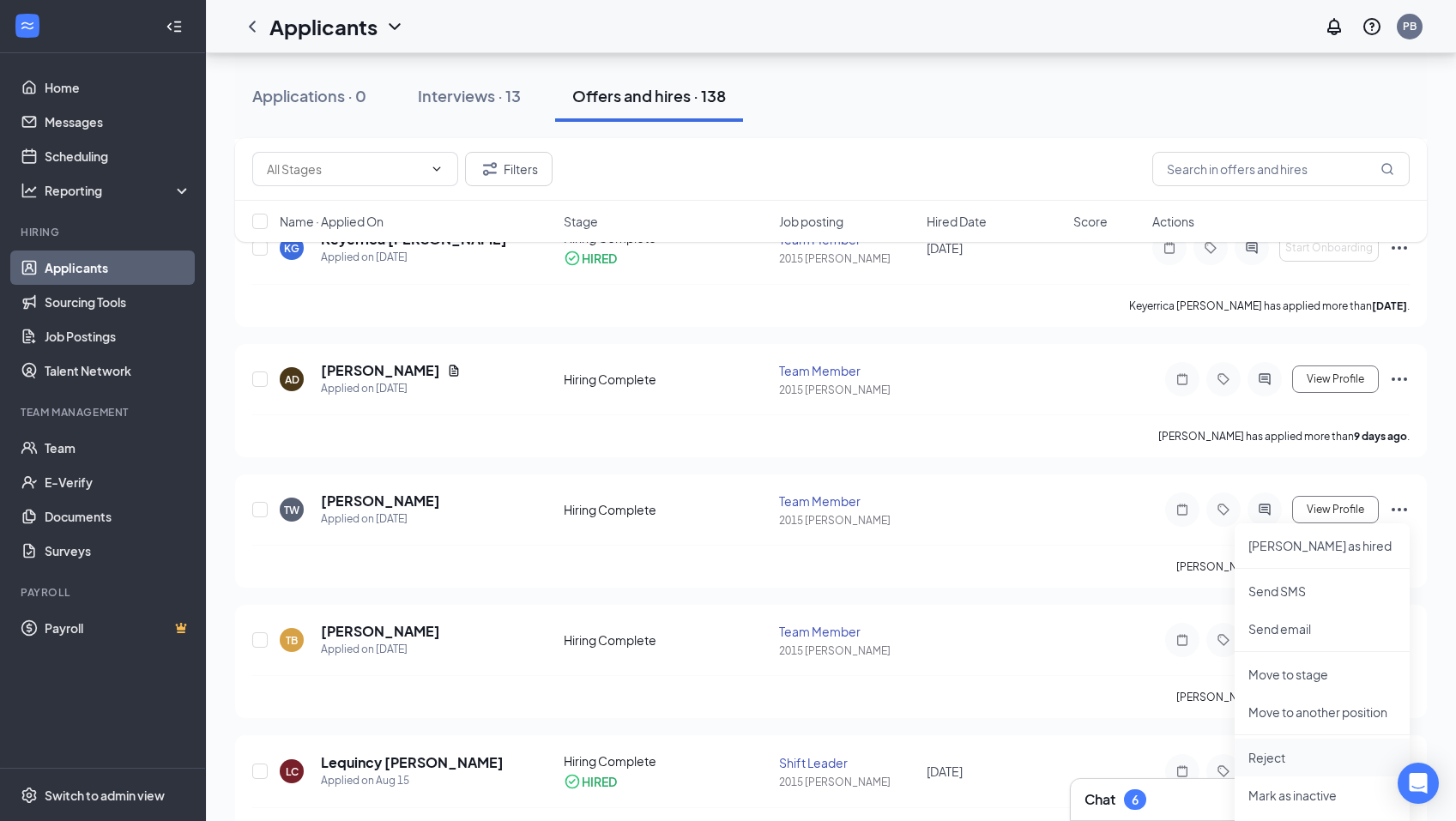
click at [1298, 755] on p "Reject" at bounding box center [1322, 758] width 147 height 17
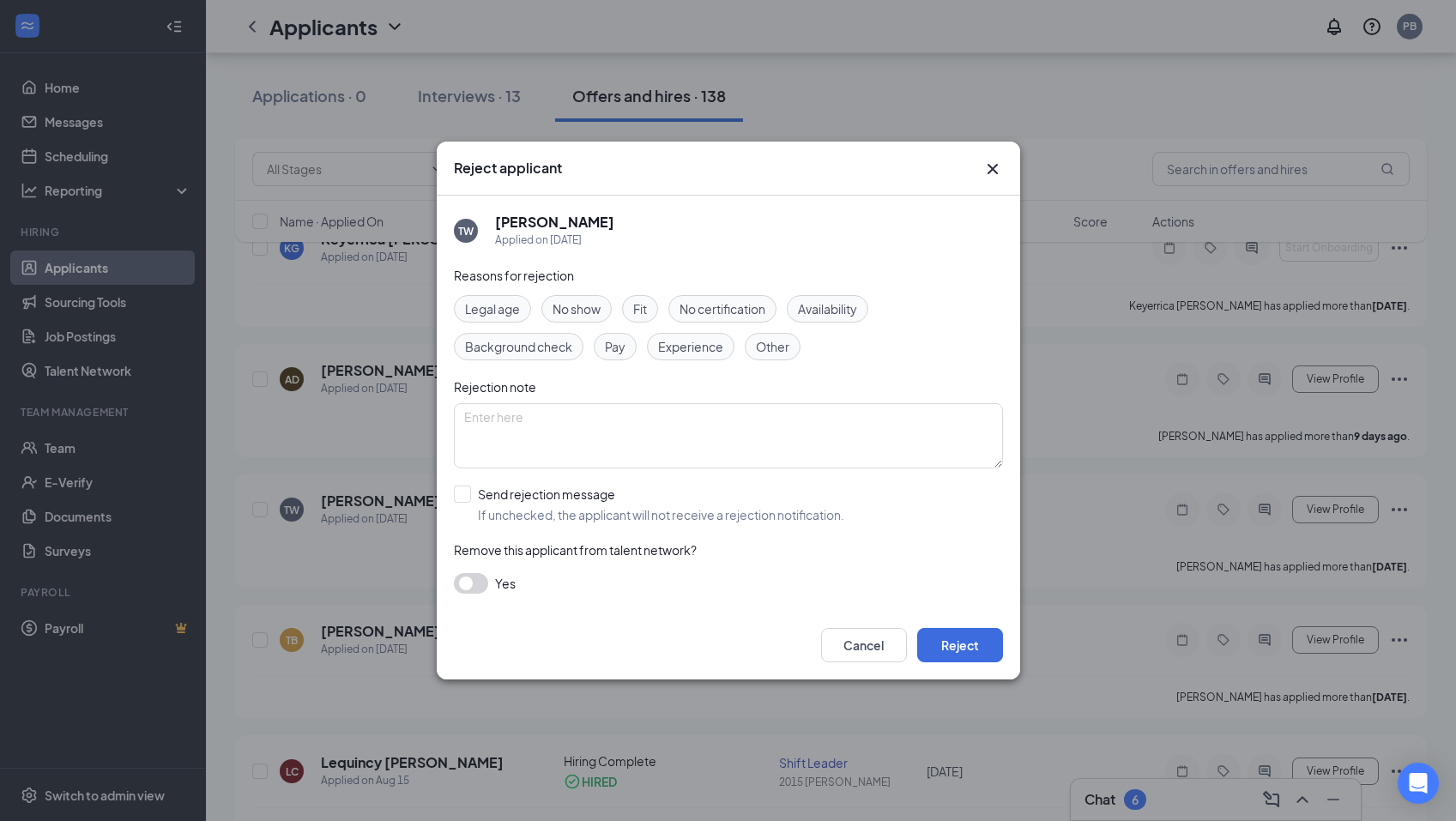
click at [786, 344] on span "Other" at bounding box center [772, 346] width 33 height 18
click at [955, 652] on button "Reject" at bounding box center [959, 644] width 85 height 34
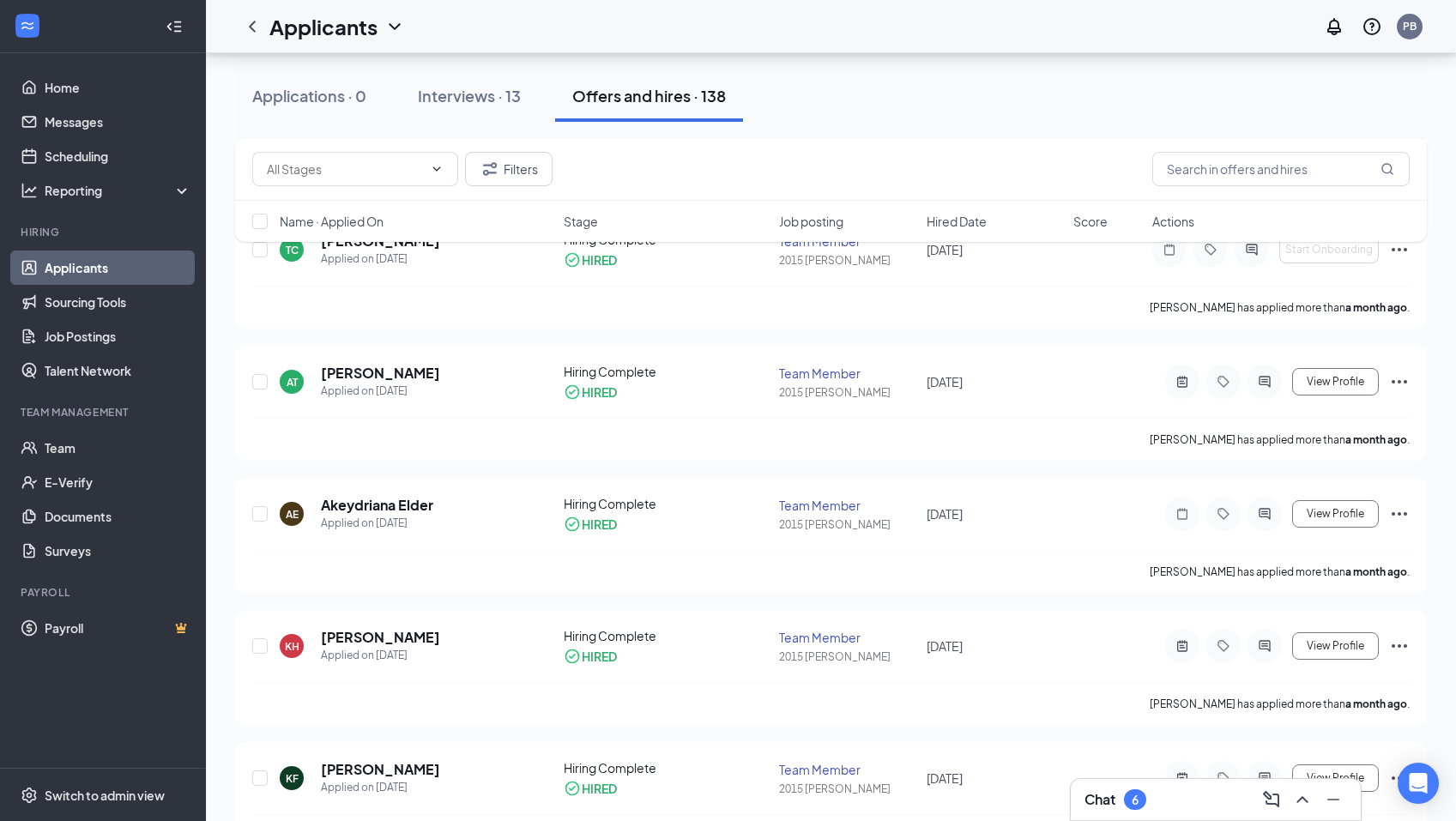
scroll to position [1802, 0]
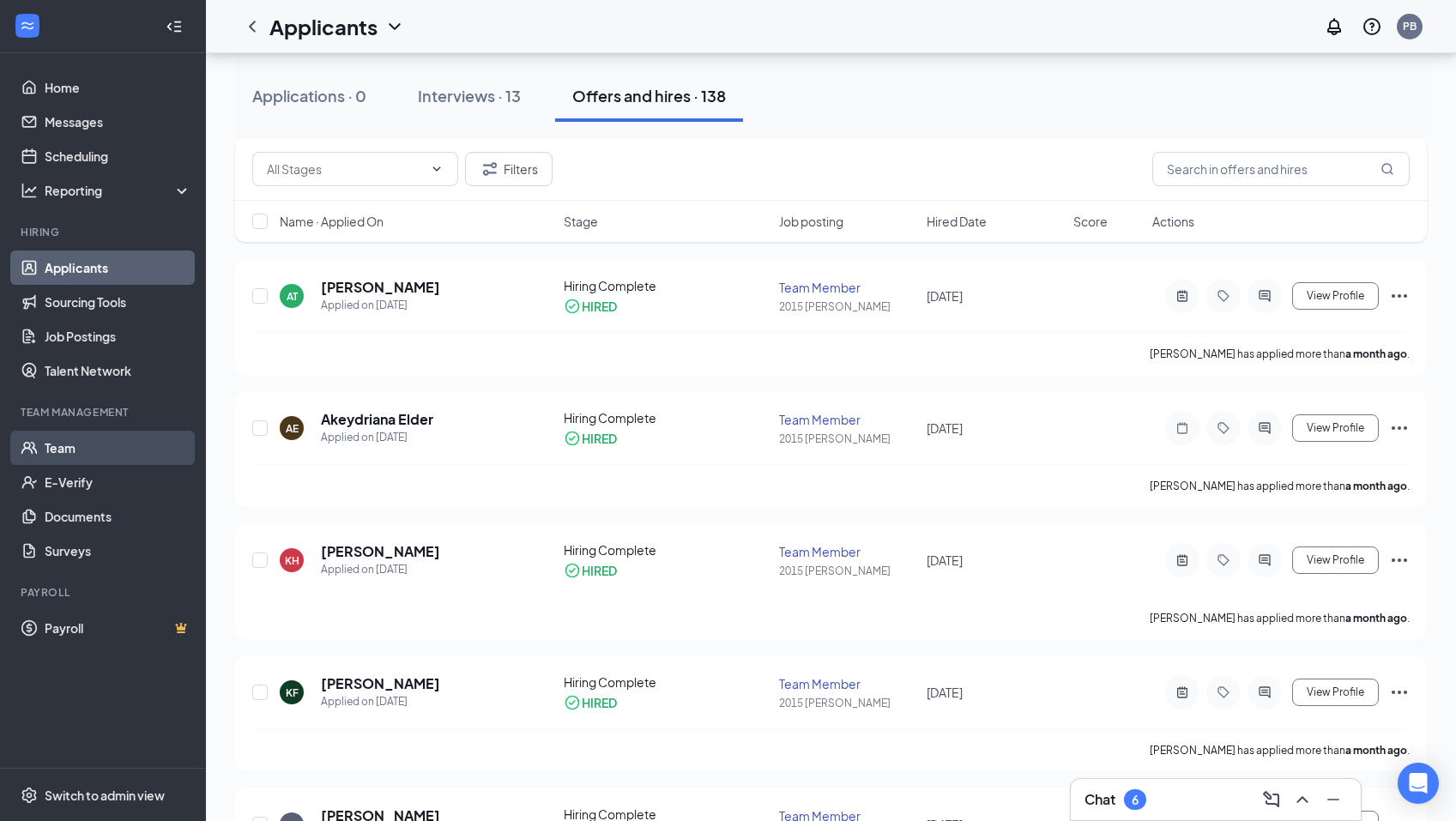
click at [83, 458] on link "Team" at bounding box center [117, 447] width 146 height 34
